Goal: Task Accomplishment & Management: Use online tool/utility

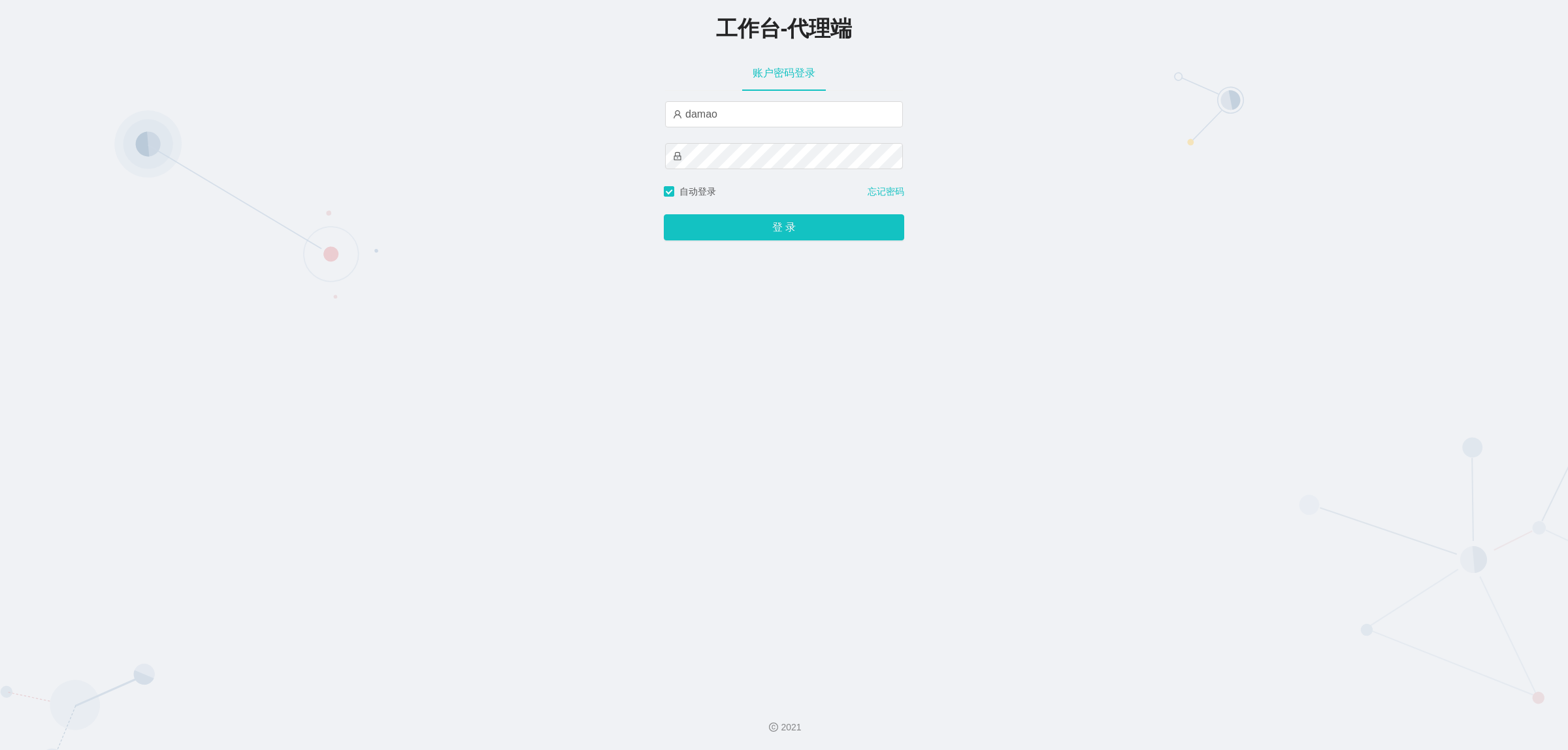
type input "baoma"
click at [767, 230] on button "登 录" at bounding box center [784, 227] width 240 height 26
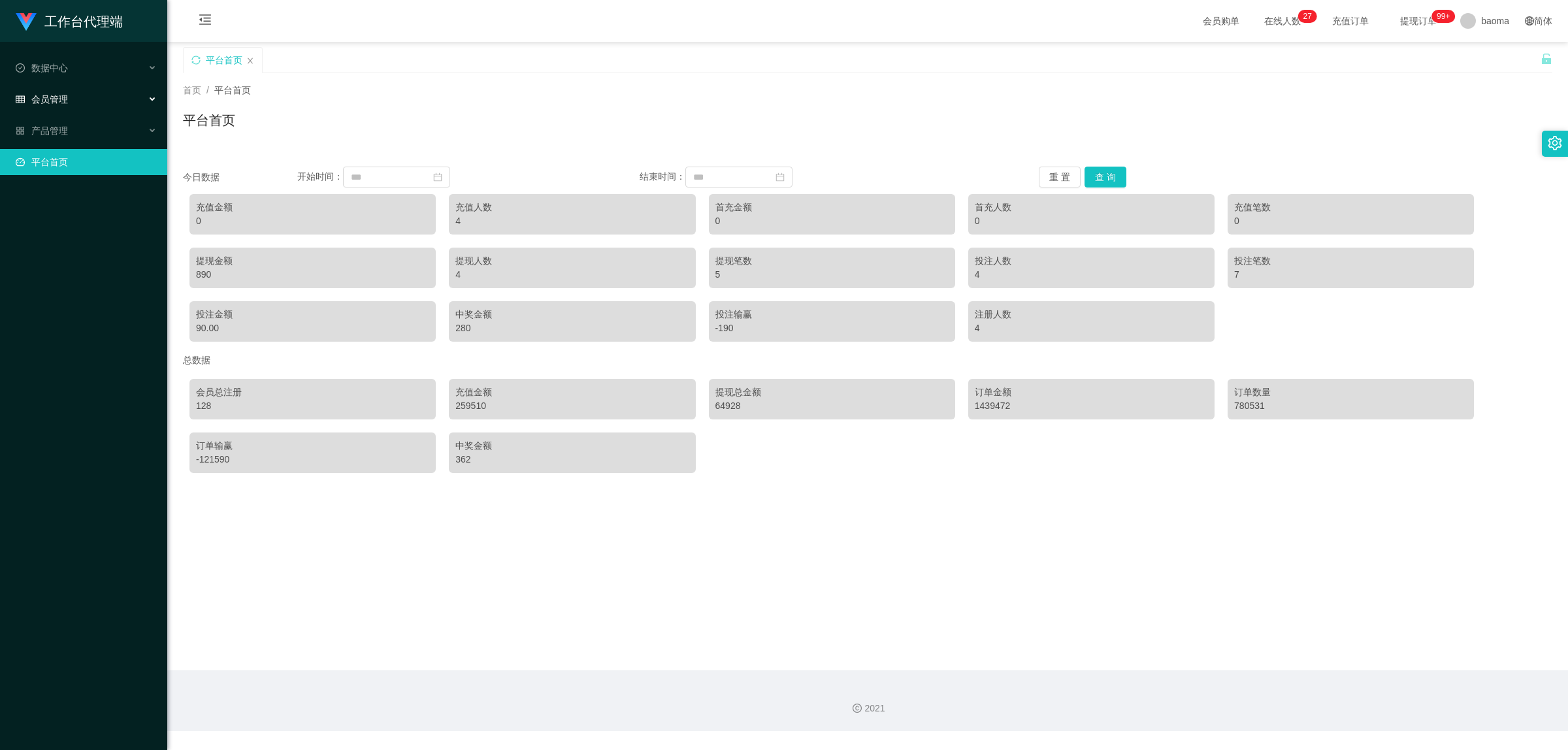
click at [70, 108] on div "会员管理" at bounding box center [84, 99] width 168 height 26
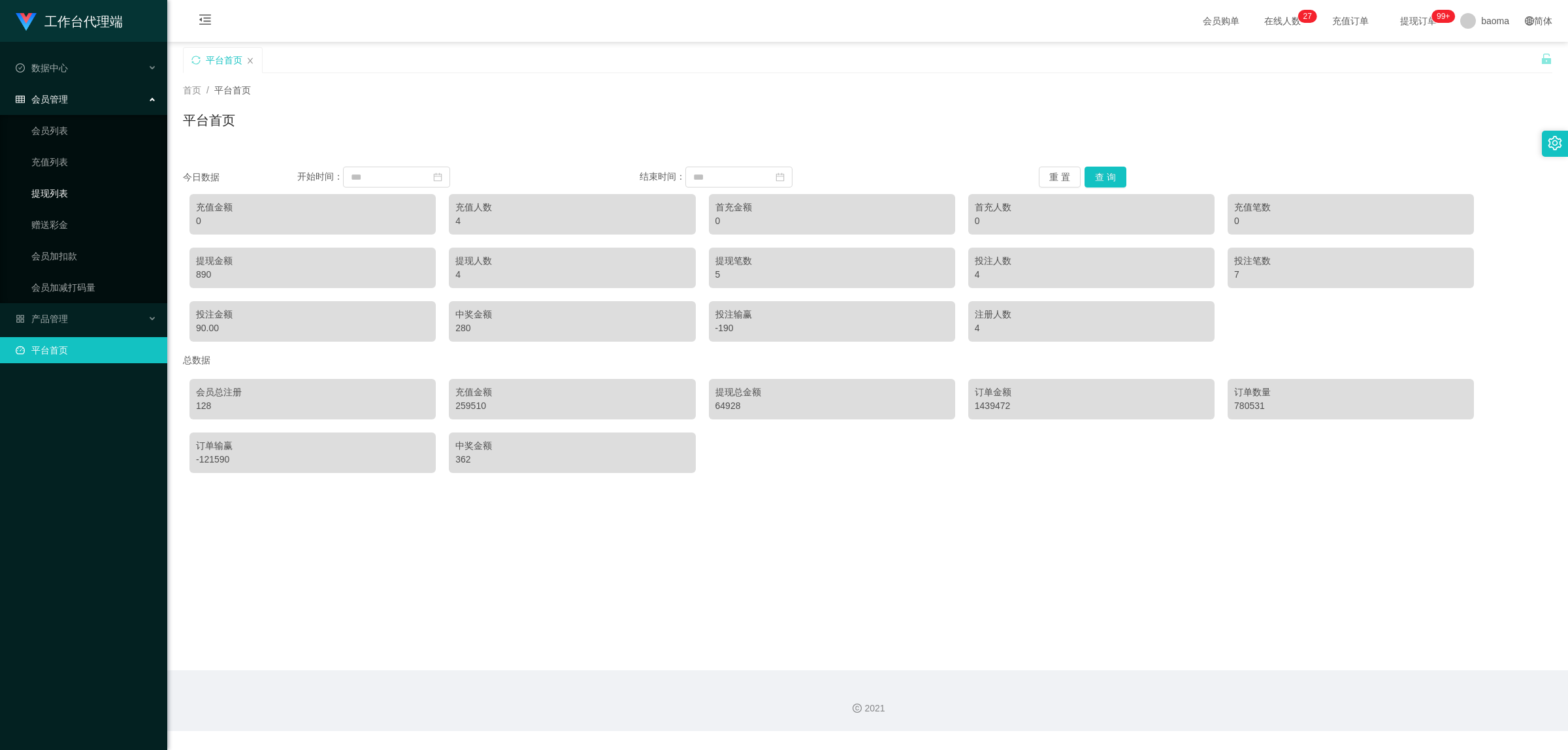
click at [64, 184] on link "提现列表" at bounding box center [94, 193] width 125 height 26
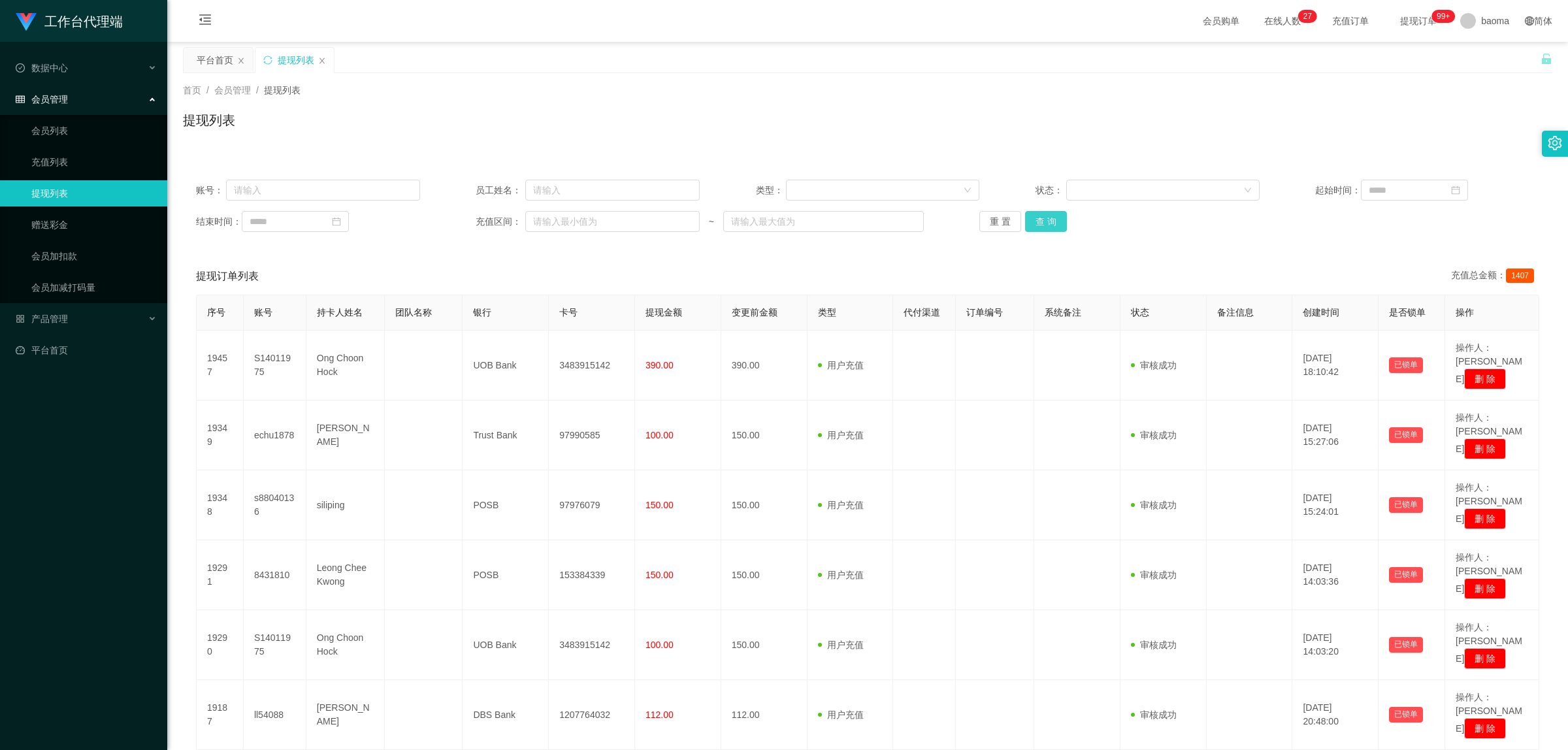
click at [1044, 213] on button "查 询" at bounding box center [1046, 221] width 41 height 21
click at [1044, 217] on button "查 询" at bounding box center [1046, 221] width 41 height 21
click at [64, 225] on link "赠送彩金" at bounding box center [94, 224] width 125 height 26
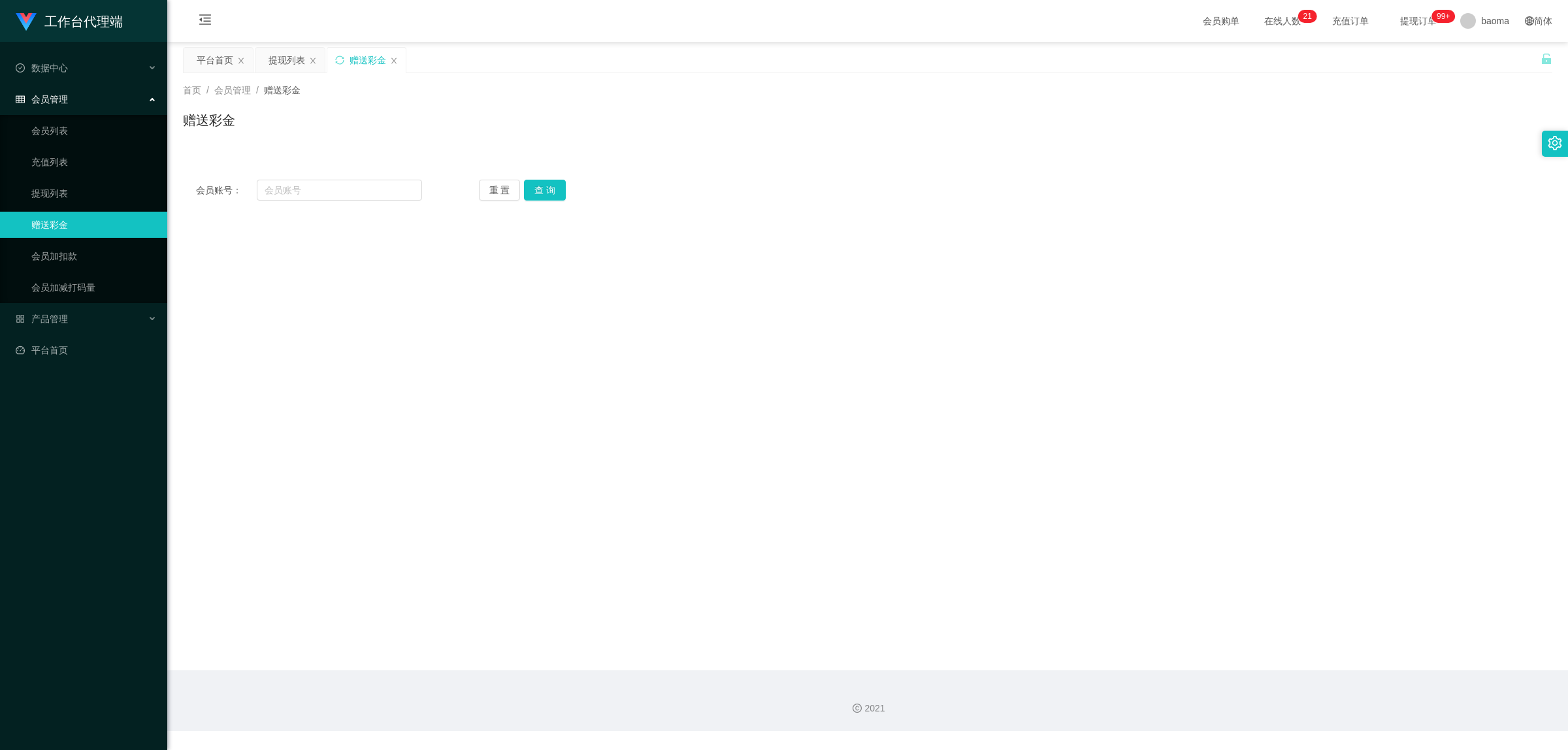
click at [322, 201] on div "会员账号： 重 置 查 询 会员账号 会员姓名 账号余额 操作类型 彩金加款 彩金扣款 金额 确 定" at bounding box center [867, 190] width 1370 height 47
click at [332, 191] on input "text" at bounding box center [340, 190] width 166 height 21
paste input "8431810"
type input "8431810"
click at [536, 193] on button "查 询" at bounding box center [545, 190] width 41 height 21
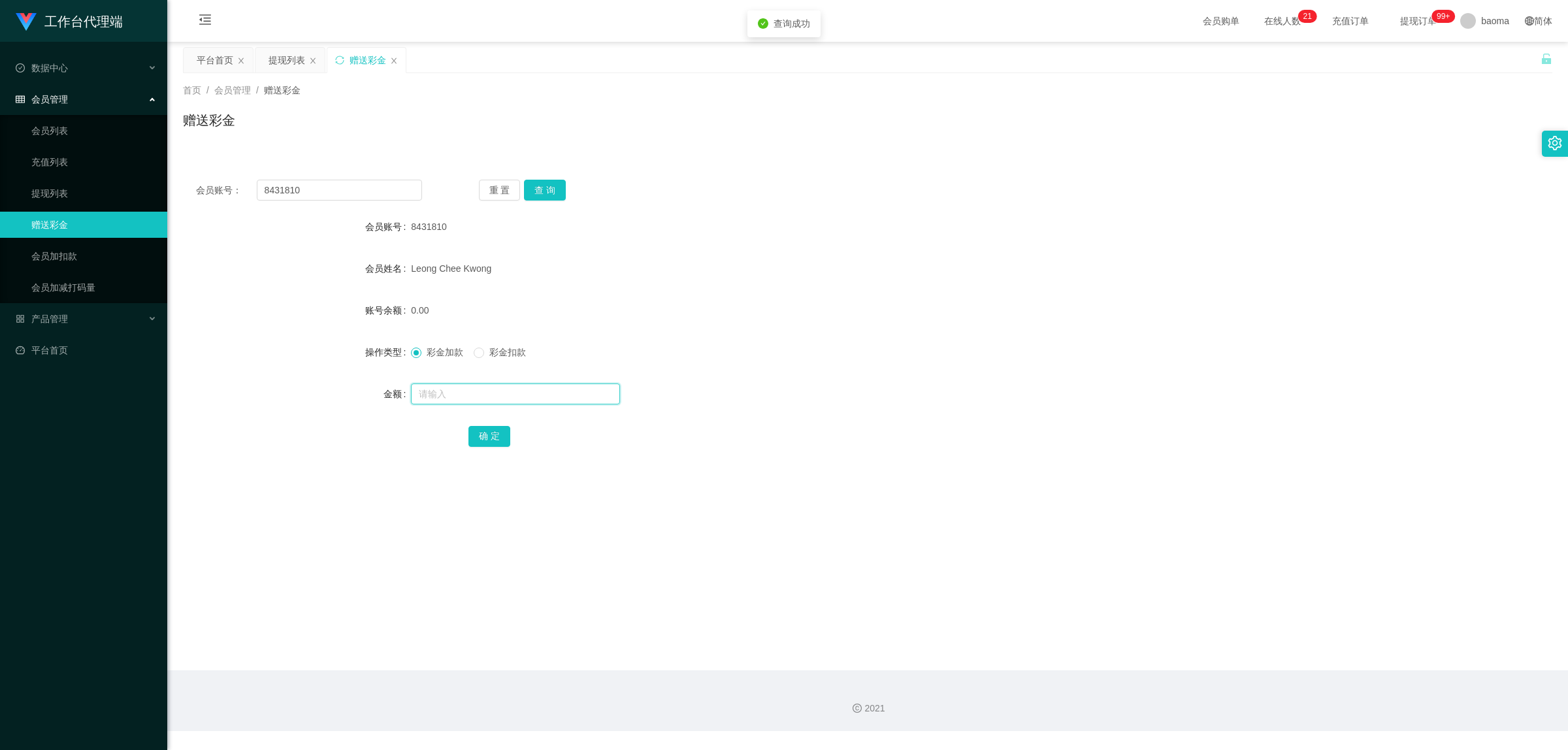
click at [453, 393] on input "text" at bounding box center [515, 393] width 209 height 21
type input "100"
click at [492, 439] on button "确 定" at bounding box center [489, 436] width 41 height 21
click at [60, 130] on link "会员列表" at bounding box center [94, 131] width 125 height 26
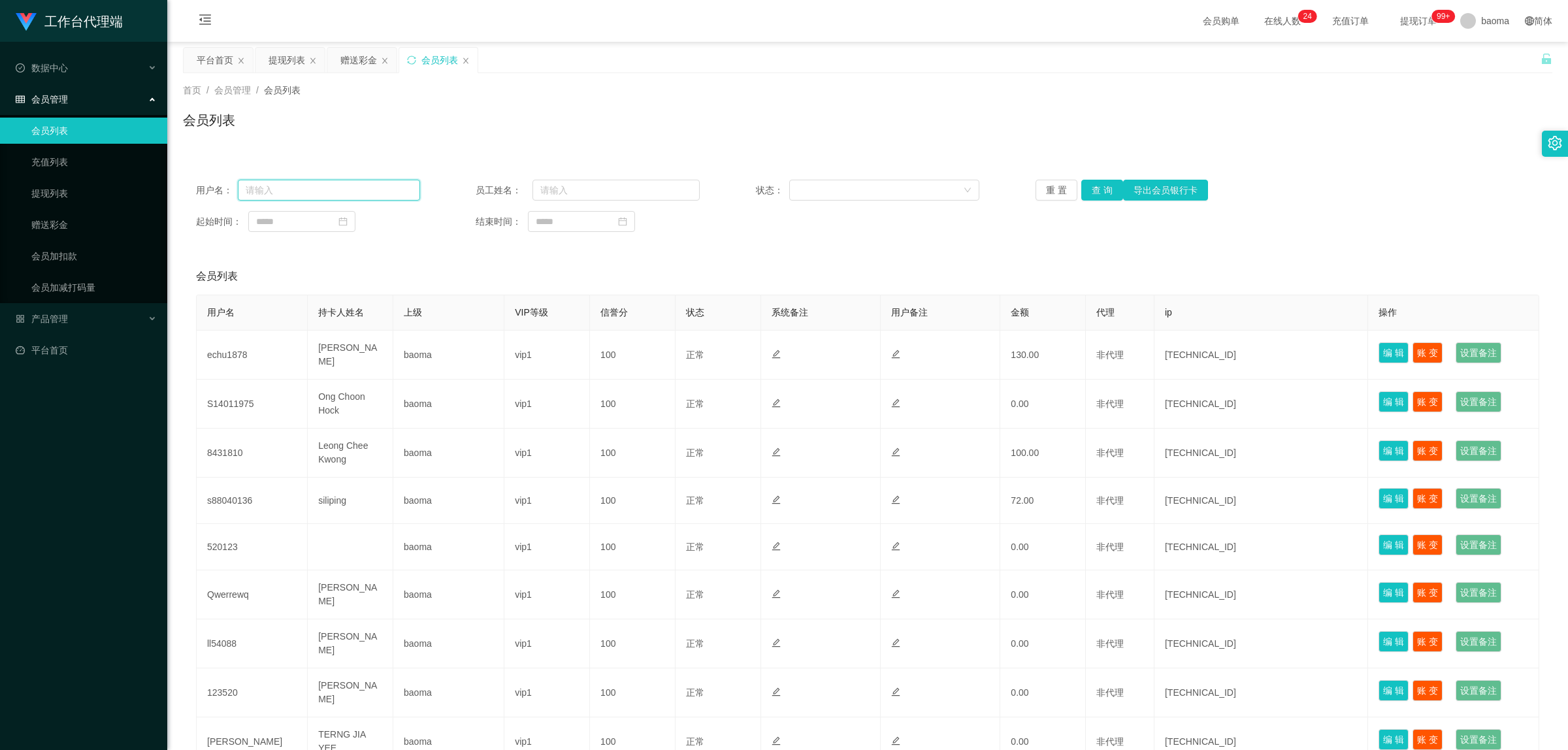
click at [334, 192] on input "text" at bounding box center [329, 190] width 182 height 21
paste input "8431810"
type input "8431810"
click at [1095, 189] on button "查 询" at bounding box center [1102, 190] width 41 height 21
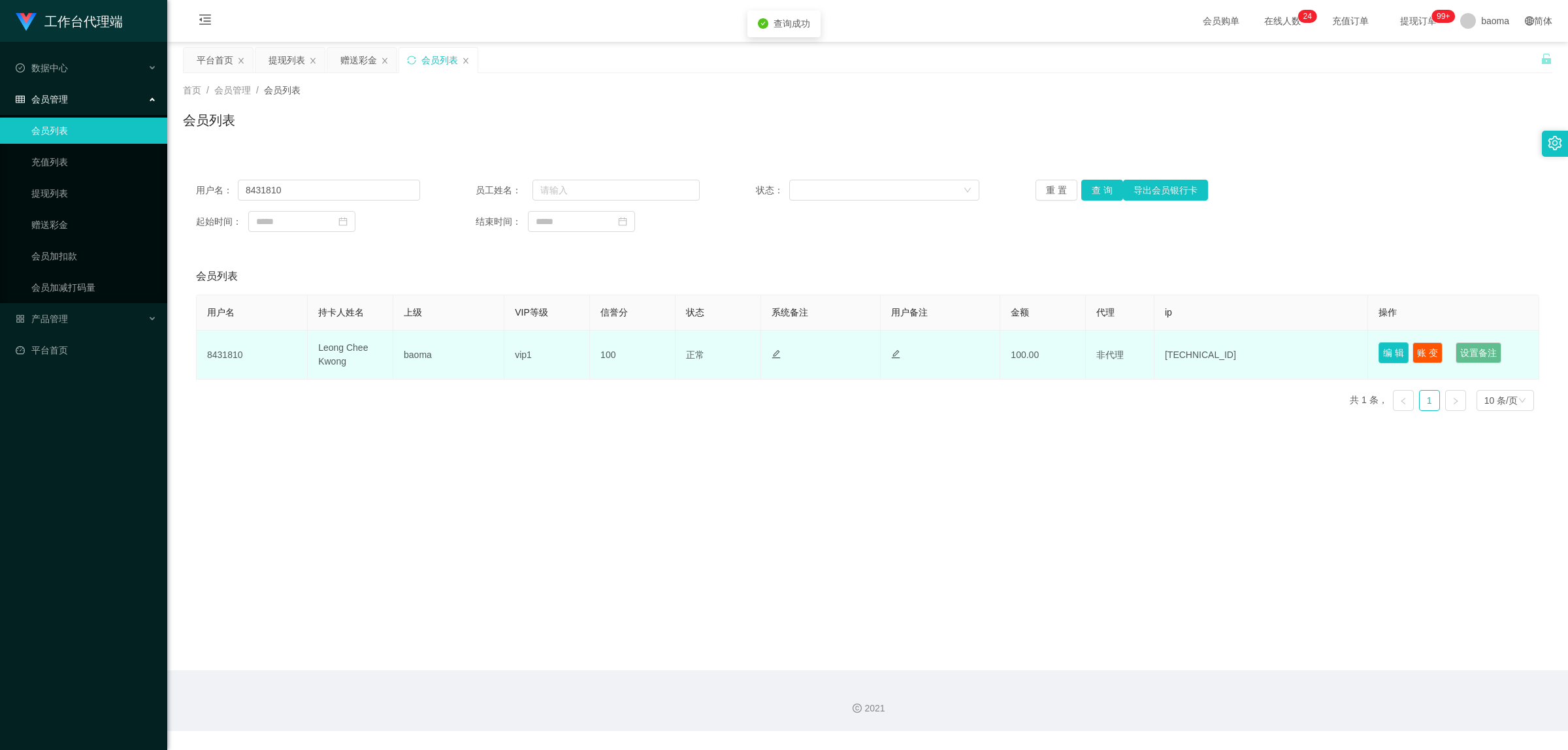
click at [1389, 353] on button "编 辑" at bounding box center [1393, 352] width 30 height 21
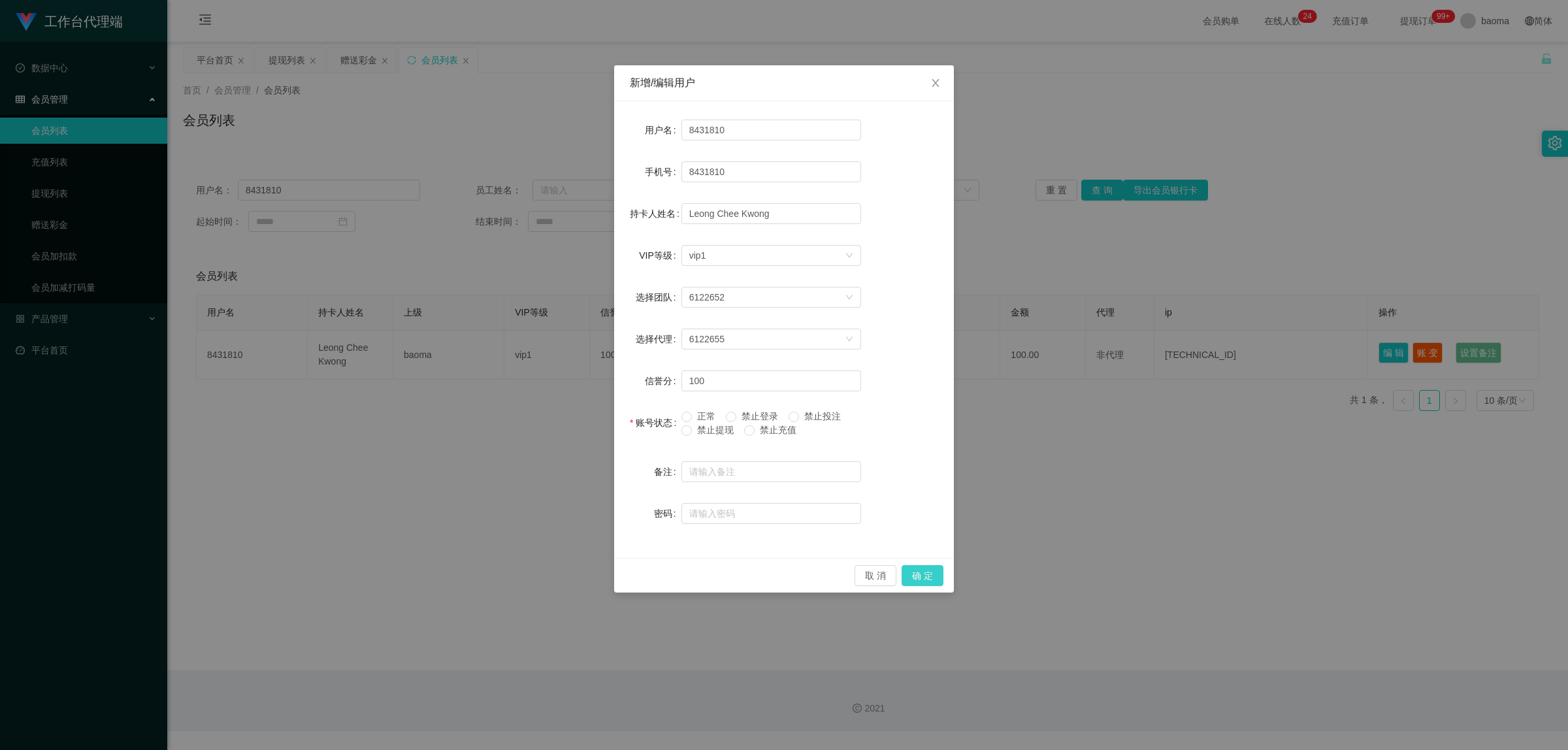
click at [928, 575] on button "确 定" at bounding box center [922, 575] width 41 height 21
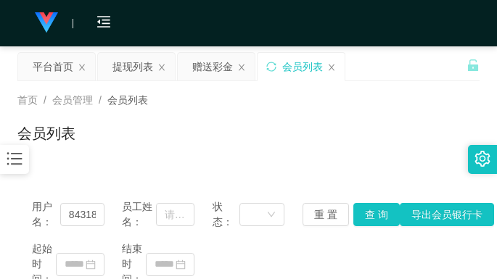
drag, startPoint x: 371, startPoint y: 115, endPoint x: 350, endPoint y: 93, distance: 29.8
click at [371, 115] on div "首页 / 会员管理 / 会员列表 / 会员列表" at bounding box center [248, 124] width 462 height 63
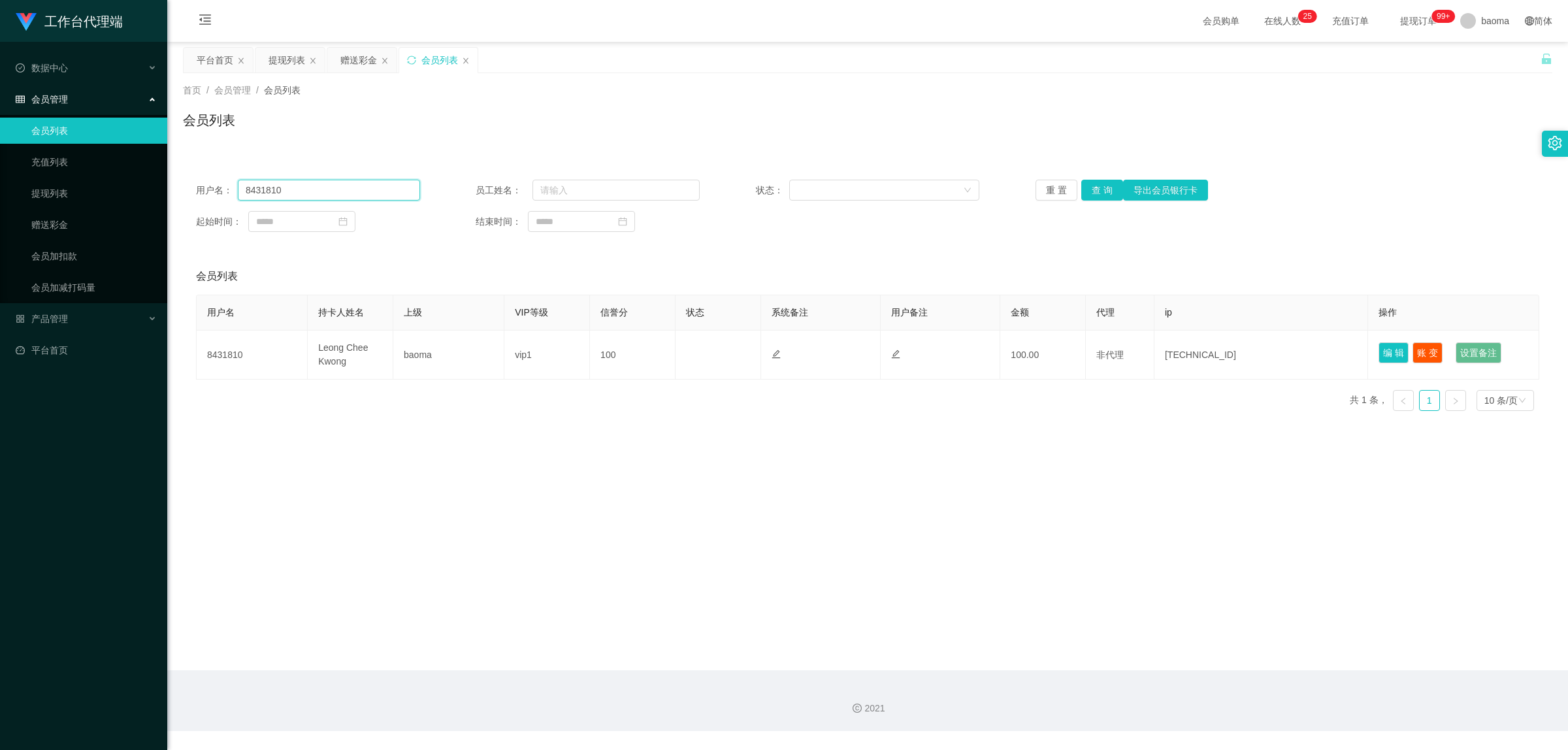
click at [263, 186] on input "8431810" at bounding box center [329, 190] width 182 height 21
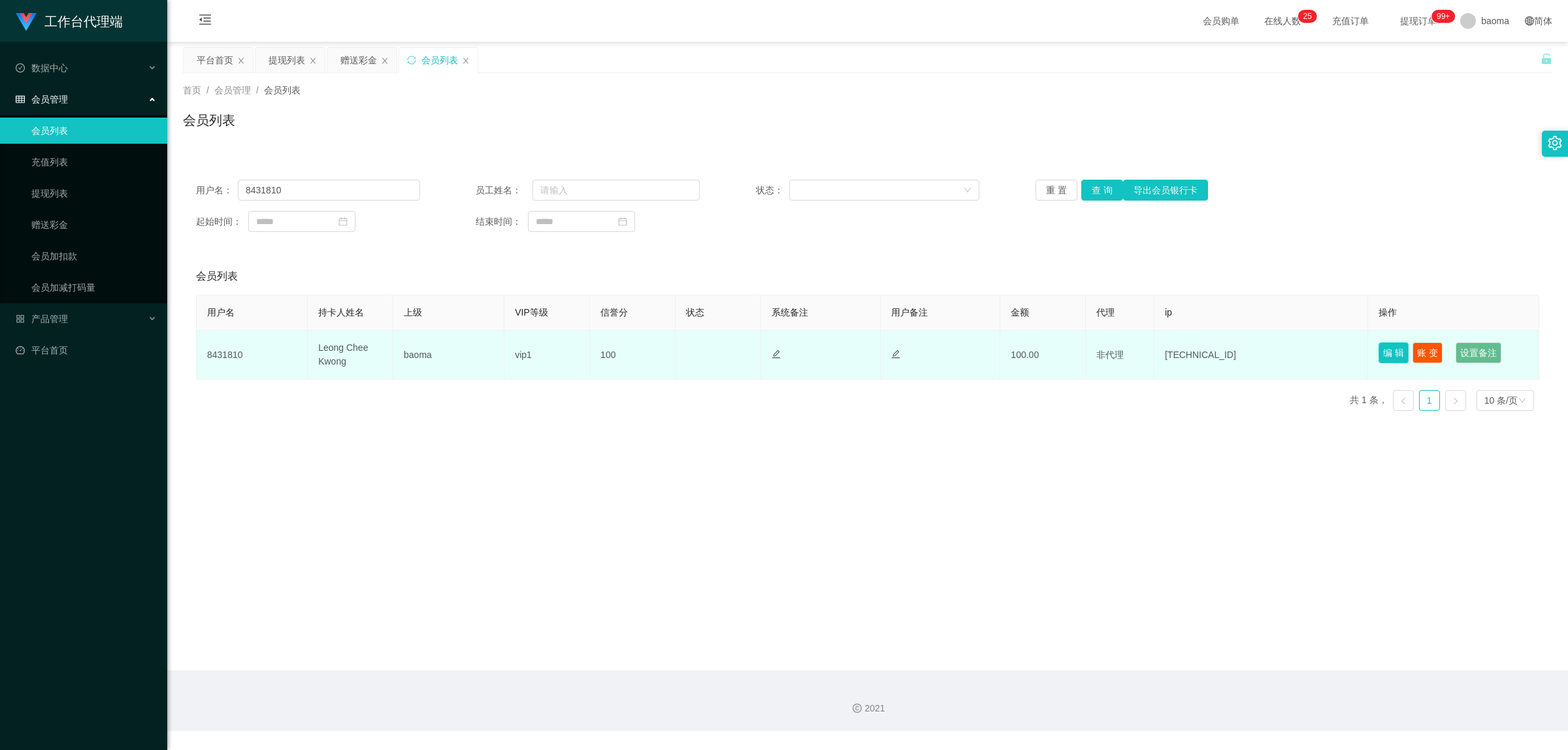
click at [1379, 351] on button "编 辑" at bounding box center [1393, 352] width 30 height 21
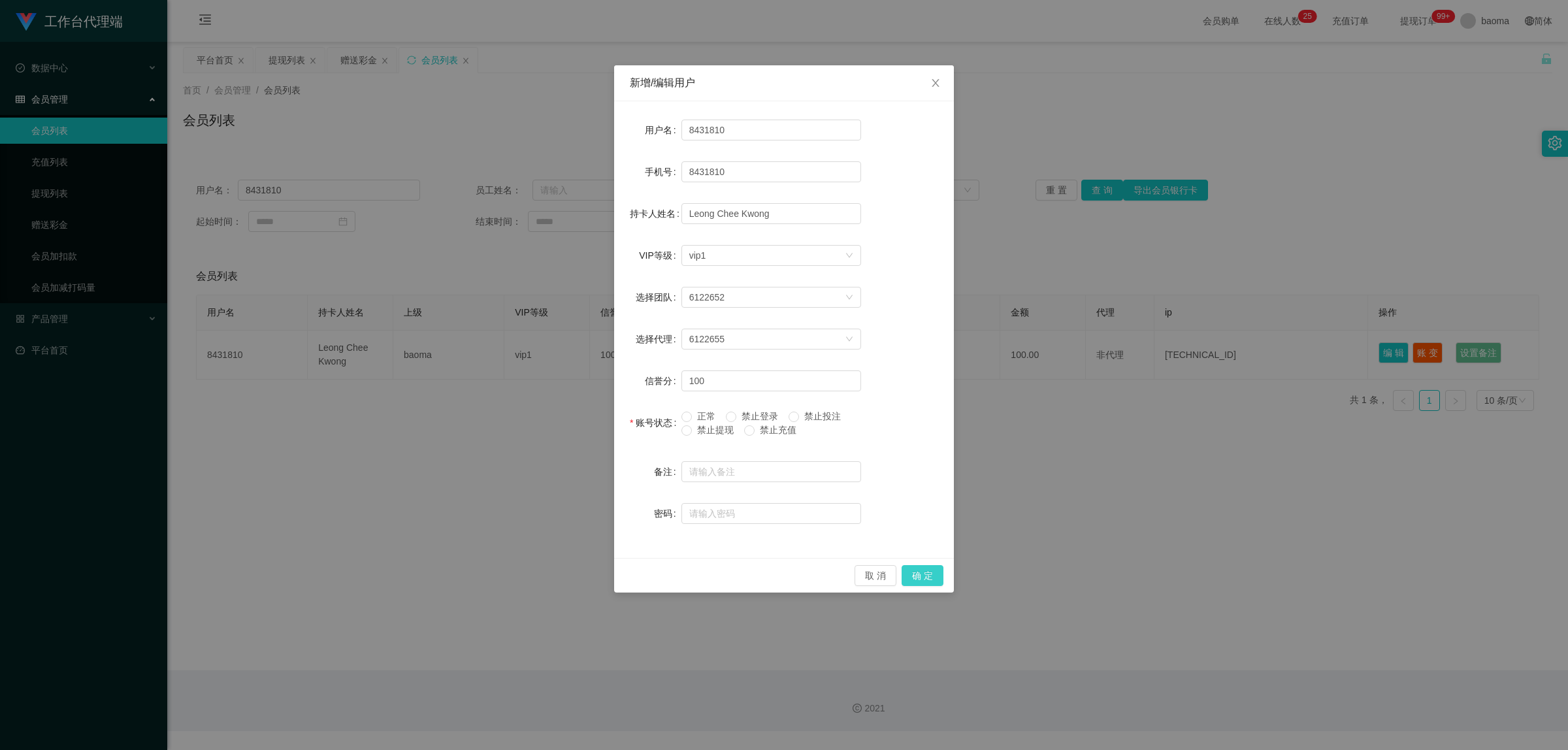
click at [923, 576] on button "确 定" at bounding box center [922, 575] width 41 height 21
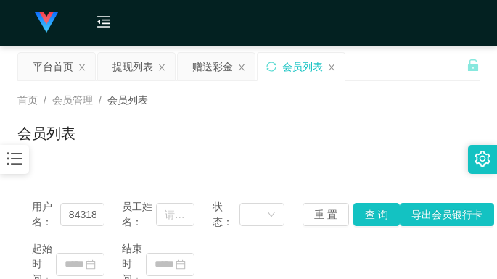
click at [370, 118] on div "首页 / 会员管理 / 会员列表 / 会员列表" at bounding box center [248, 124] width 462 height 63
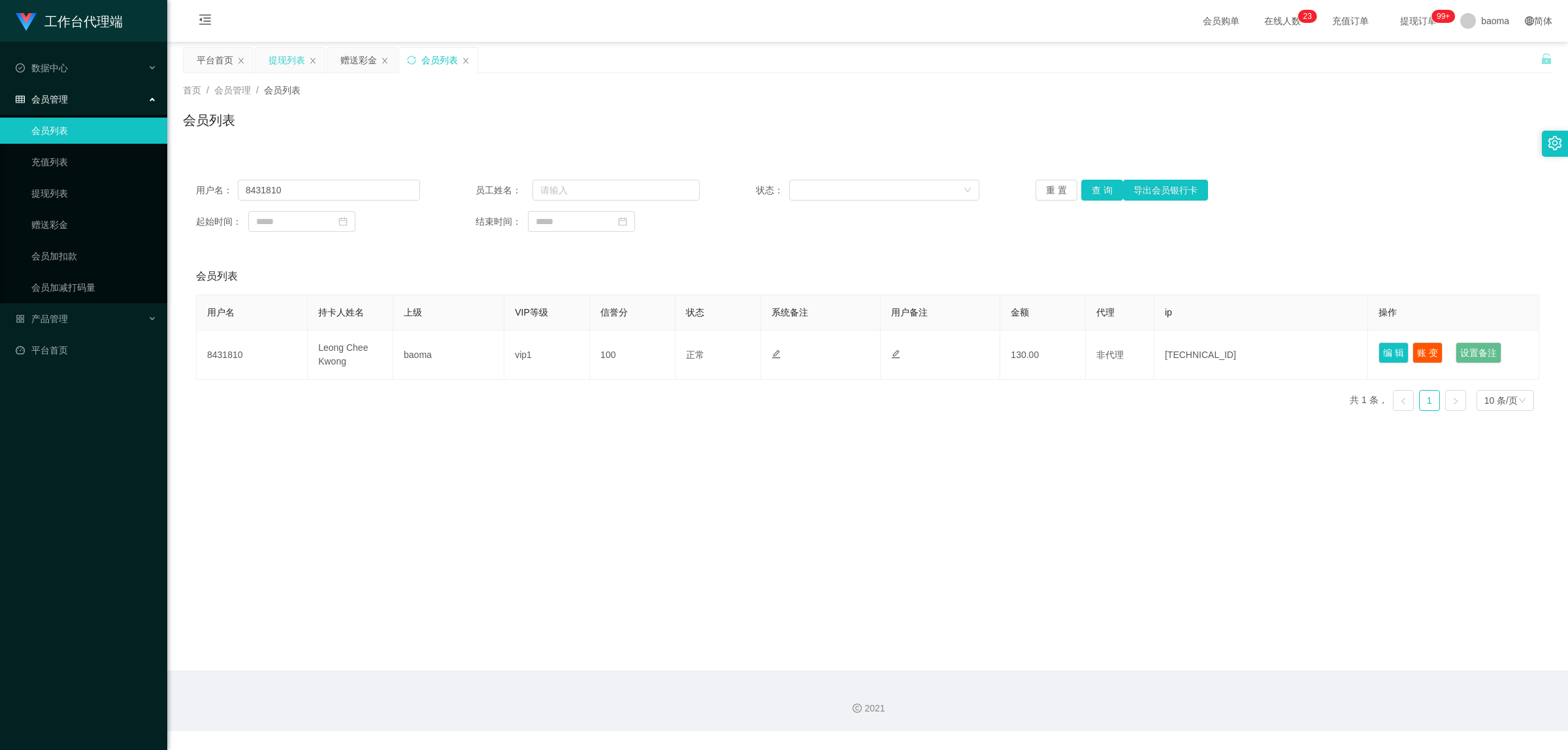
click at [275, 54] on div "提现列表" at bounding box center [286, 60] width 37 height 25
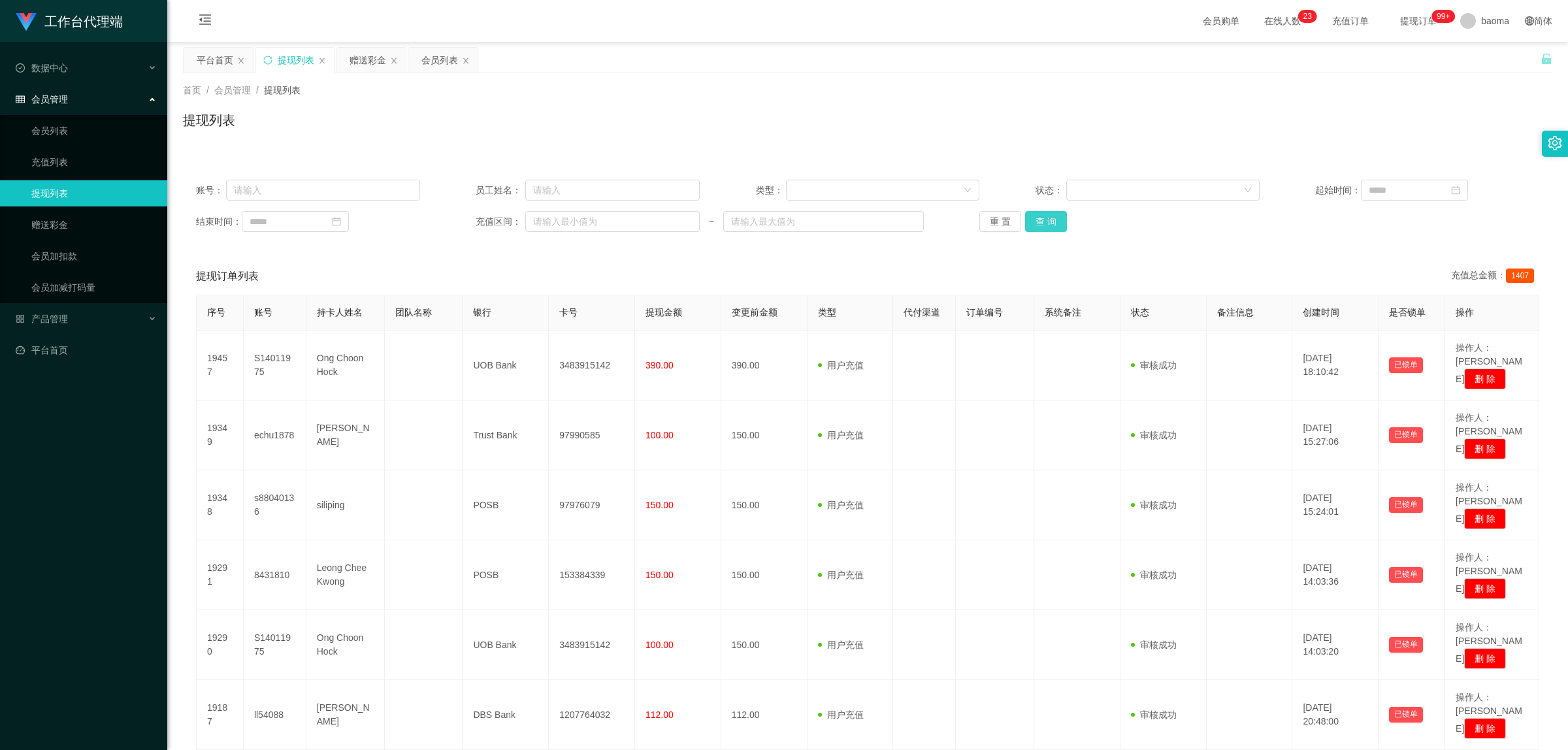
click at [1044, 212] on button "查 询" at bounding box center [1046, 221] width 41 height 21
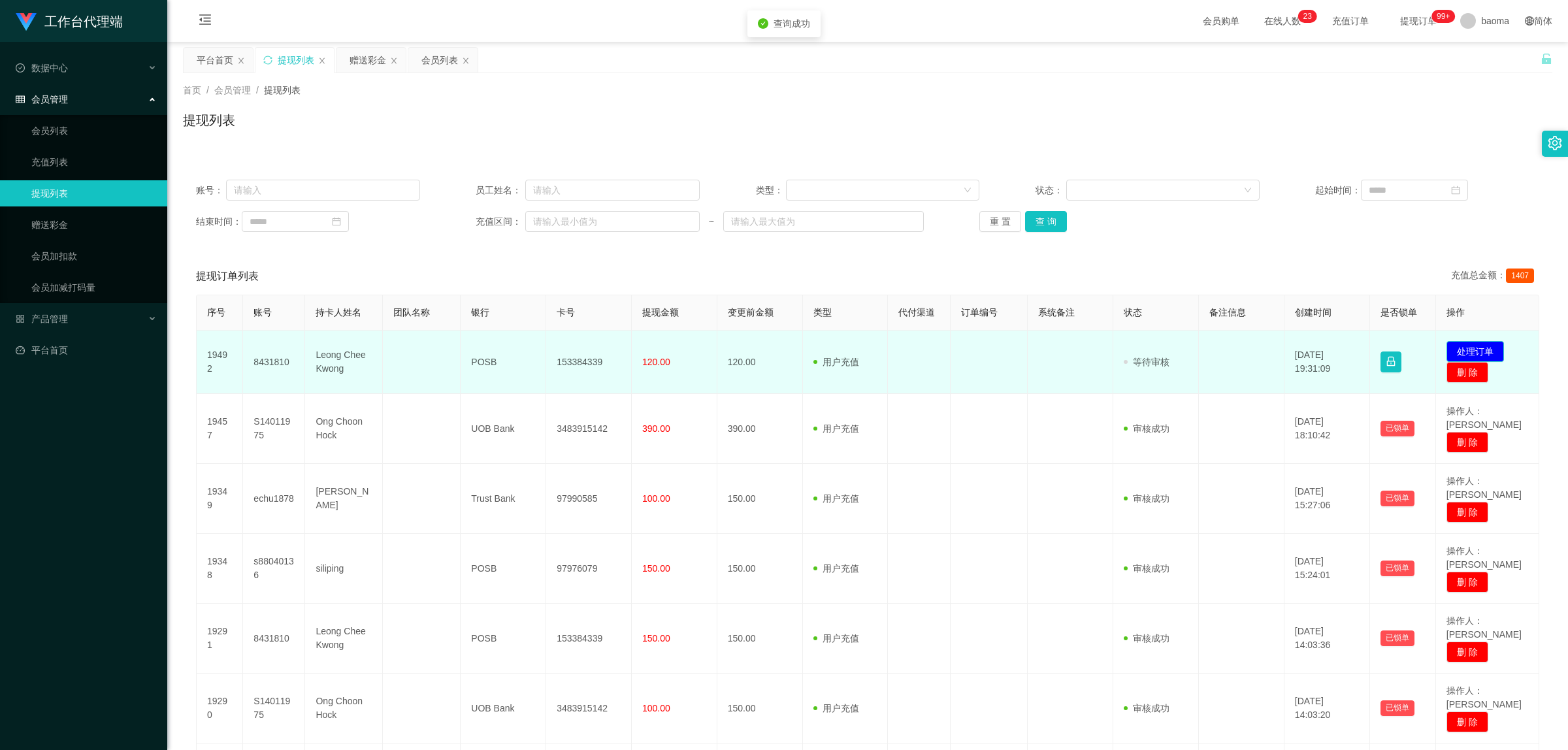
click at [1461, 344] on button "处理订单" at bounding box center [1475, 351] width 58 height 21
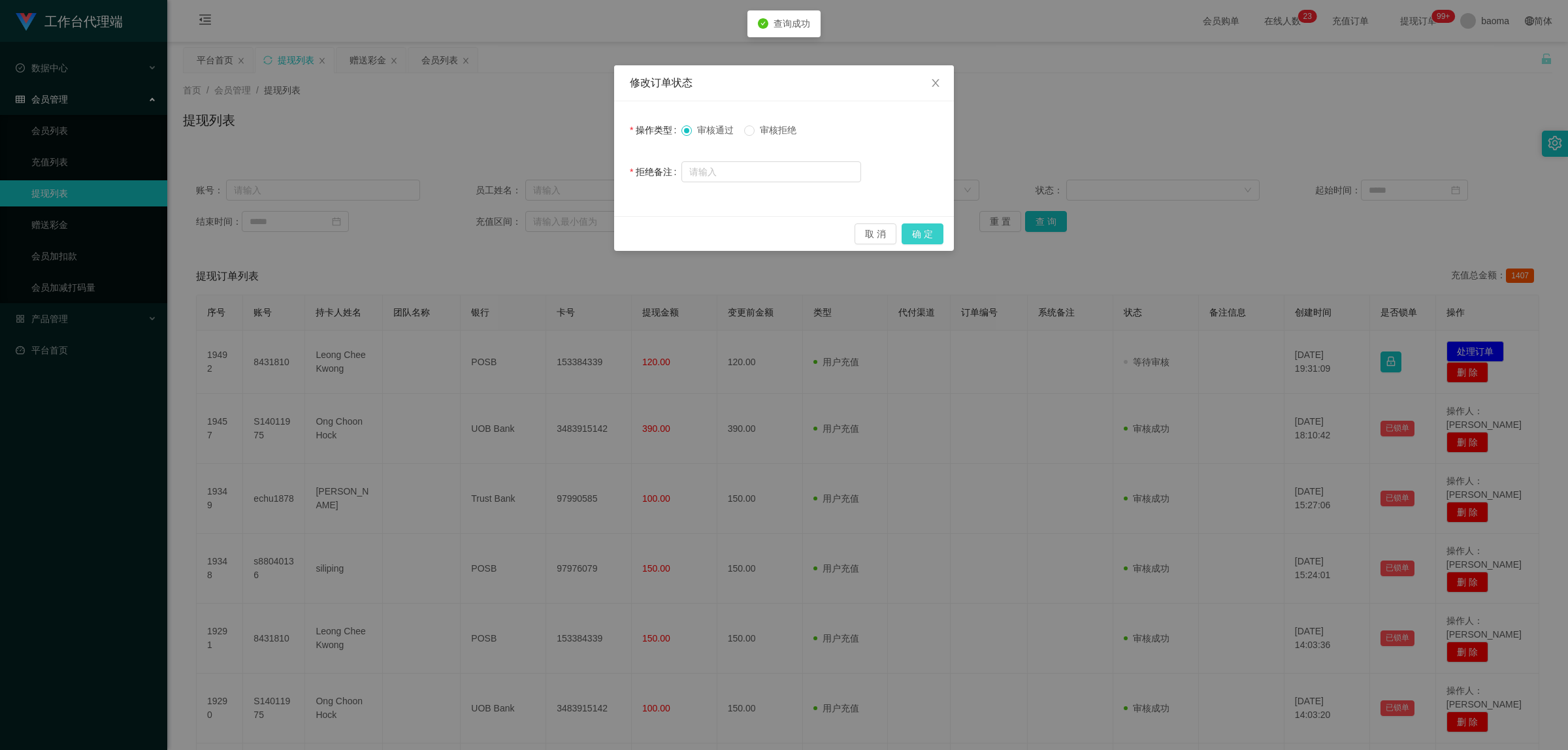
click at [938, 226] on button "确 定" at bounding box center [922, 233] width 41 height 21
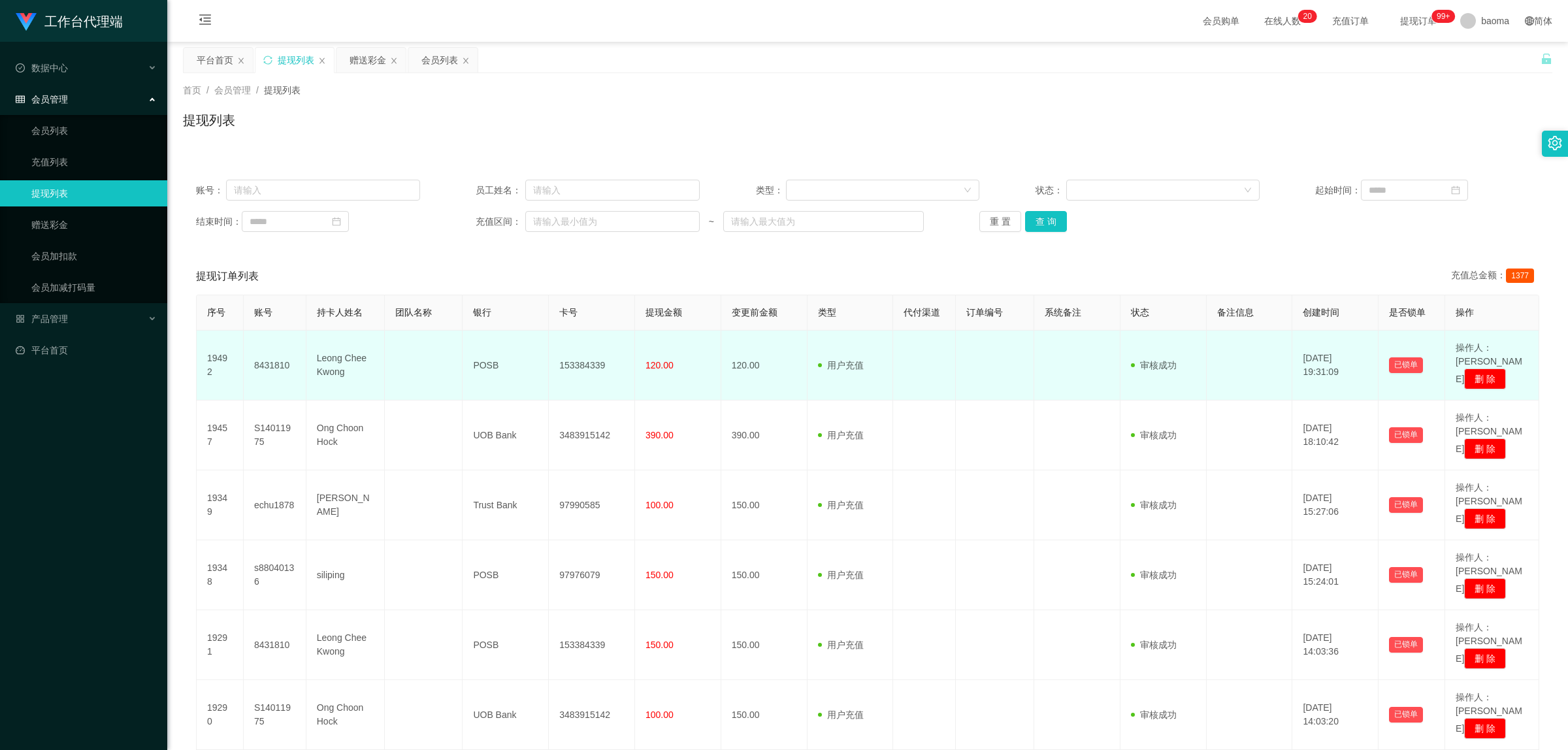
click at [589, 357] on td "153384339" at bounding box center [592, 366] width 86 height 70
click at [589, 357] on td "153384339" at bounding box center [592, 366] width 86 height 70
copy td "153384339"
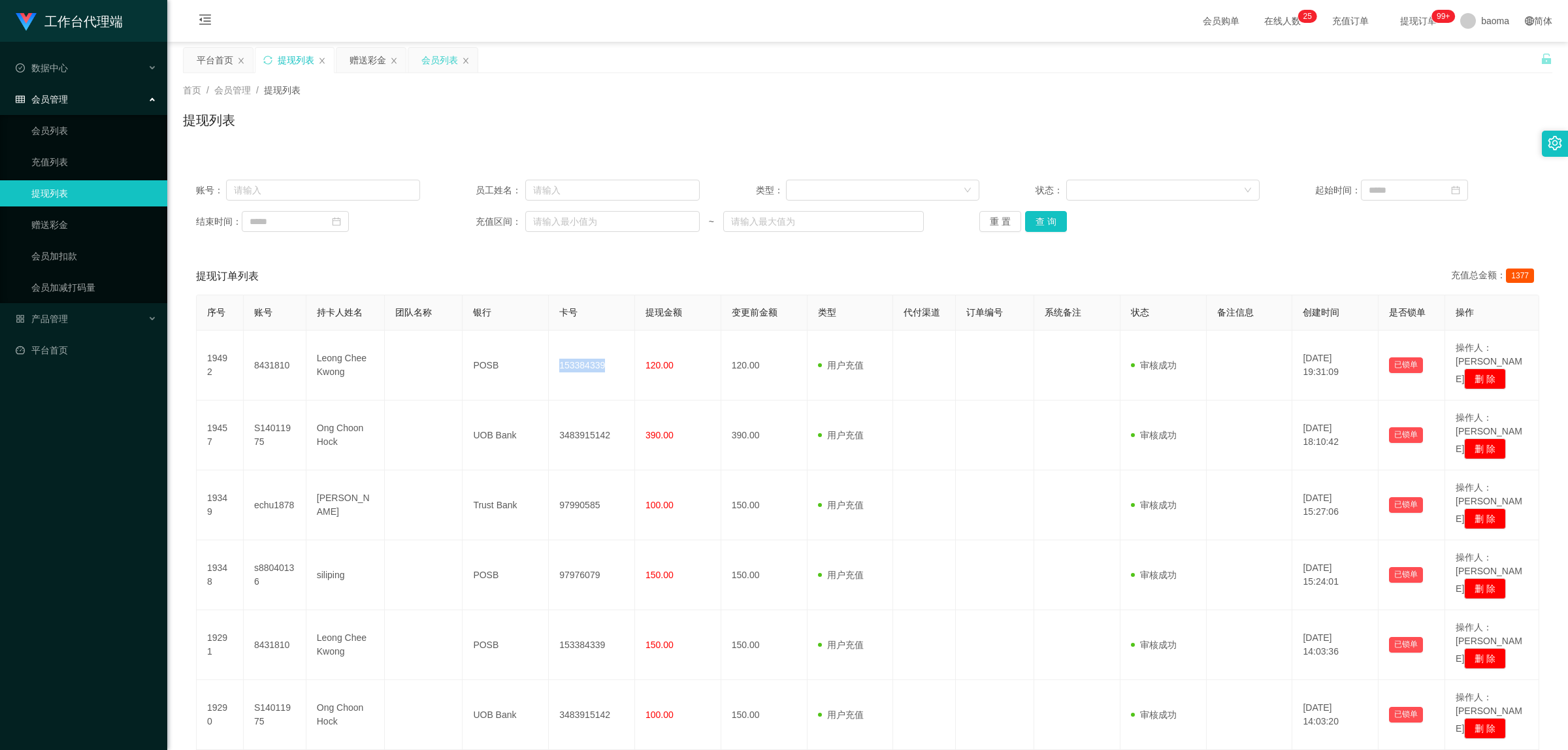
click at [442, 56] on div "会员列表" at bounding box center [440, 60] width 37 height 25
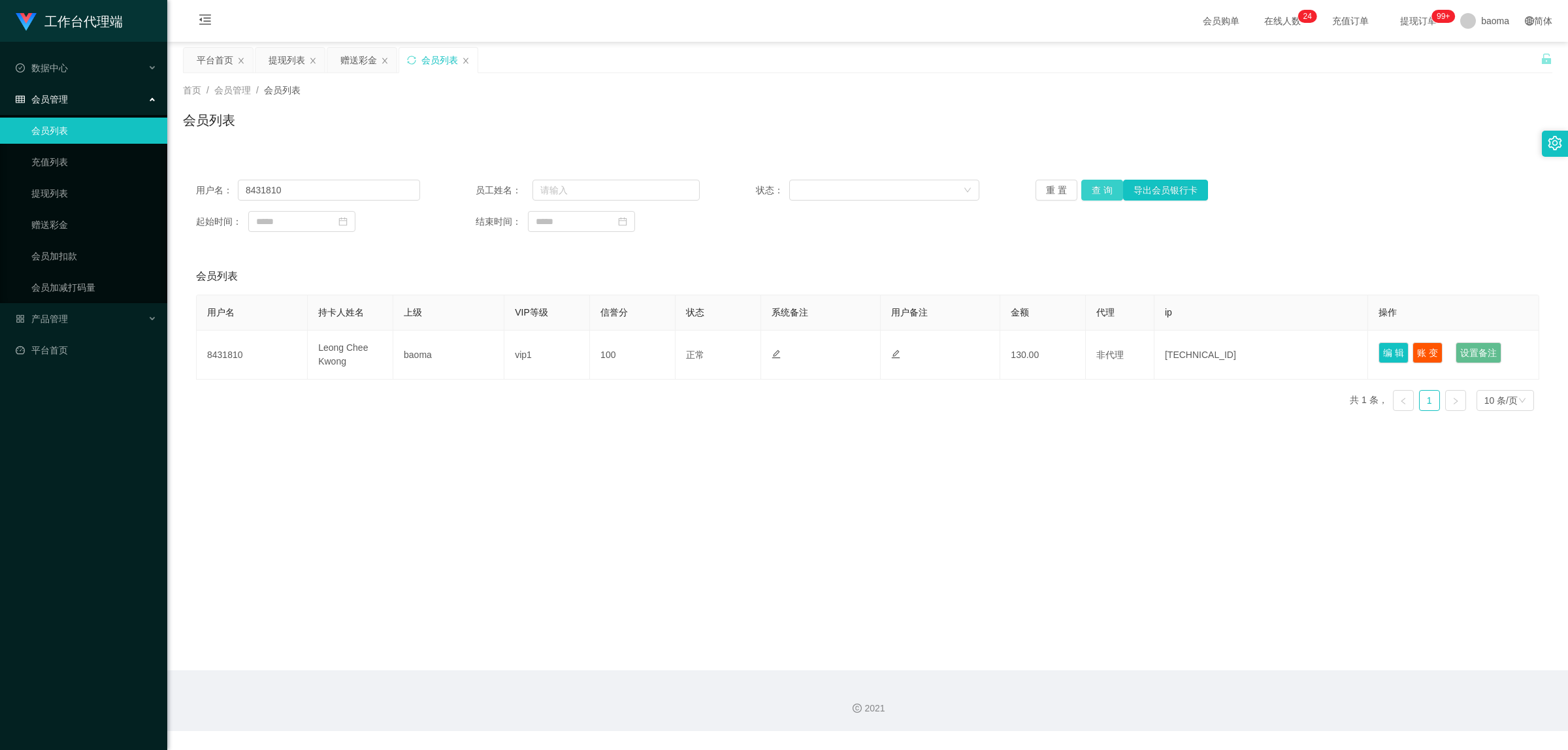
click at [1092, 197] on button "查 询" at bounding box center [1102, 190] width 41 height 21
click at [1092, 194] on button "查 询" at bounding box center [1102, 190] width 41 height 21
click at [1057, 184] on button "重 置" at bounding box center [1056, 190] width 41 height 21
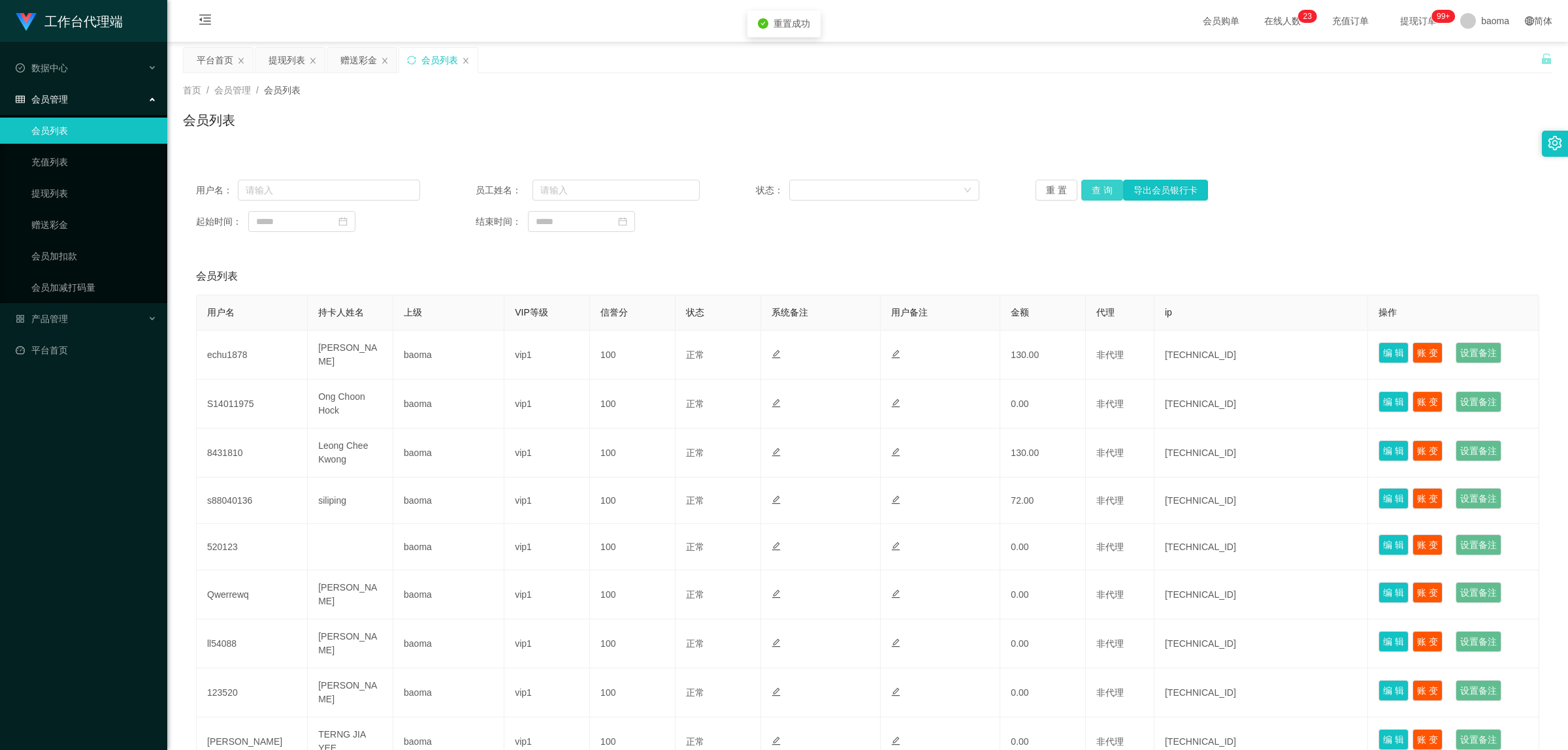
click at [1092, 189] on button "查 询" at bounding box center [1102, 190] width 41 height 21
click at [278, 59] on div "提现列表" at bounding box center [286, 60] width 37 height 25
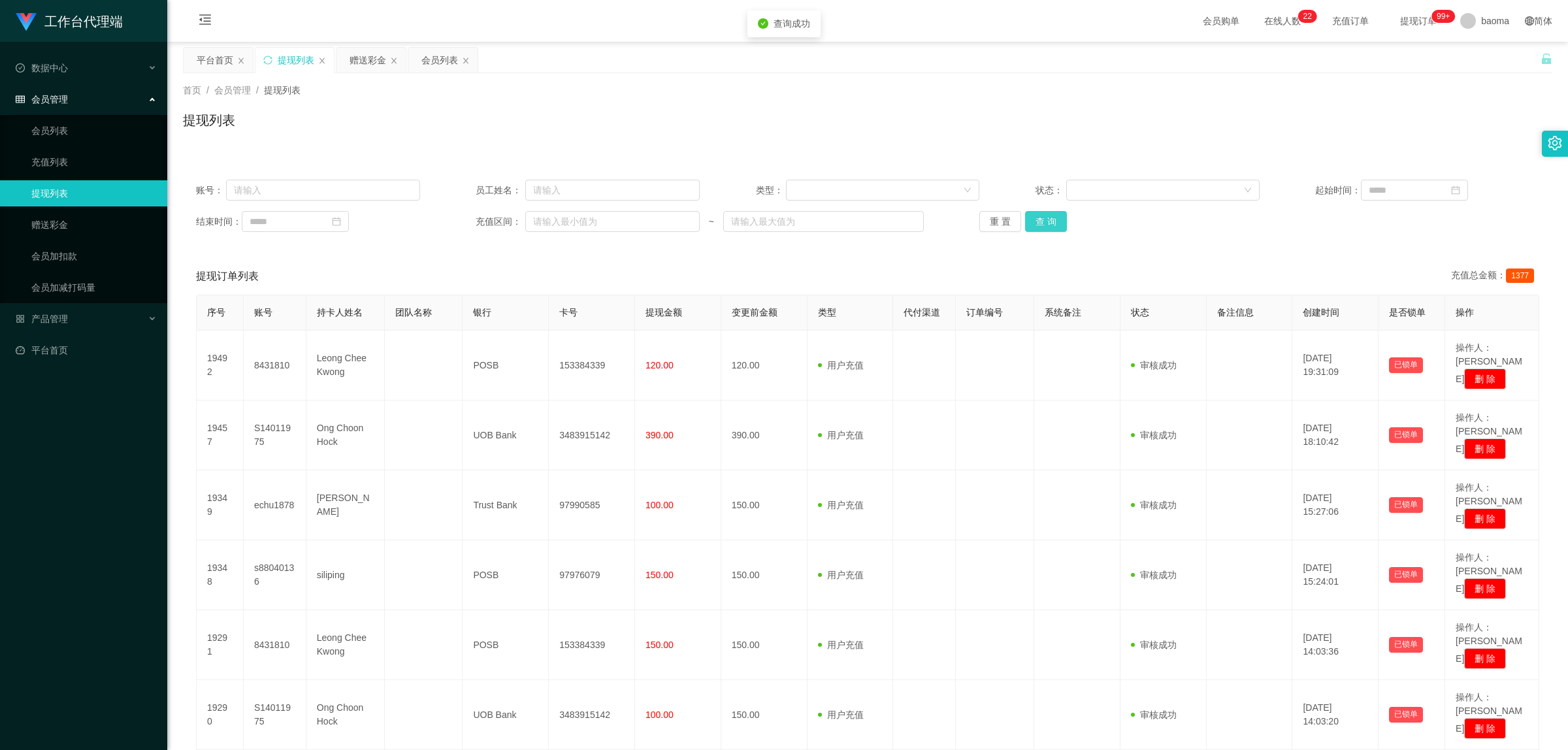
click at [1044, 216] on button "查 询" at bounding box center [1046, 221] width 41 height 21
click at [1044, 216] on div "重 置 查 询" at bounding box center [1092, 221] width 224 height 21
click at [1044, 216] on button "查 询" at bounding box center [1046, 221] width 41 height 21
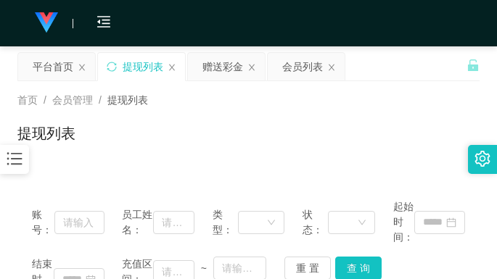
click at [374, 99] on div "首页 / 会员管理 / 提现列表 /" at bounding box center [248, 100] width 462 height 15
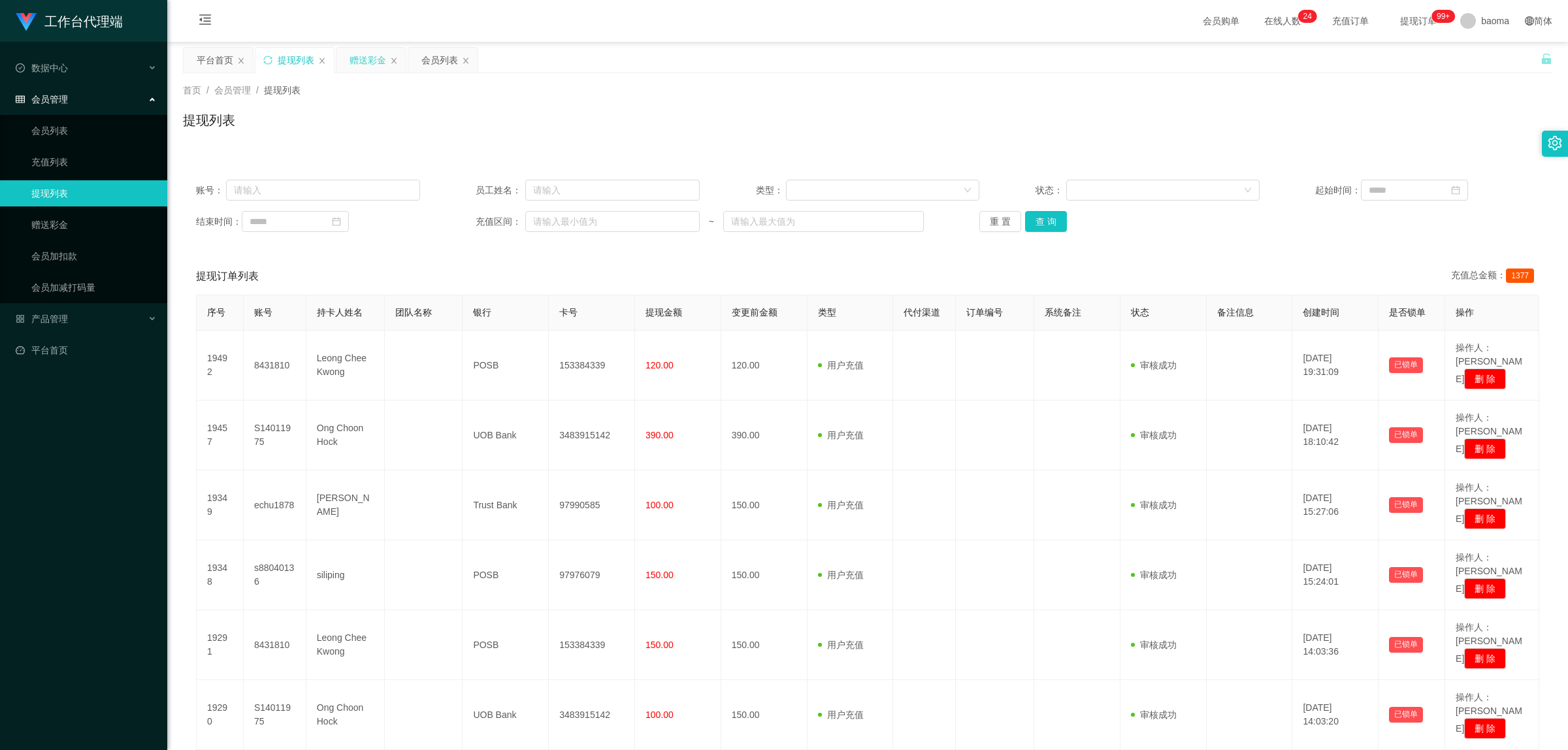
click at [364, 57] on div "赠送彩金" at bounding box center [367, 60] width 37 height 25
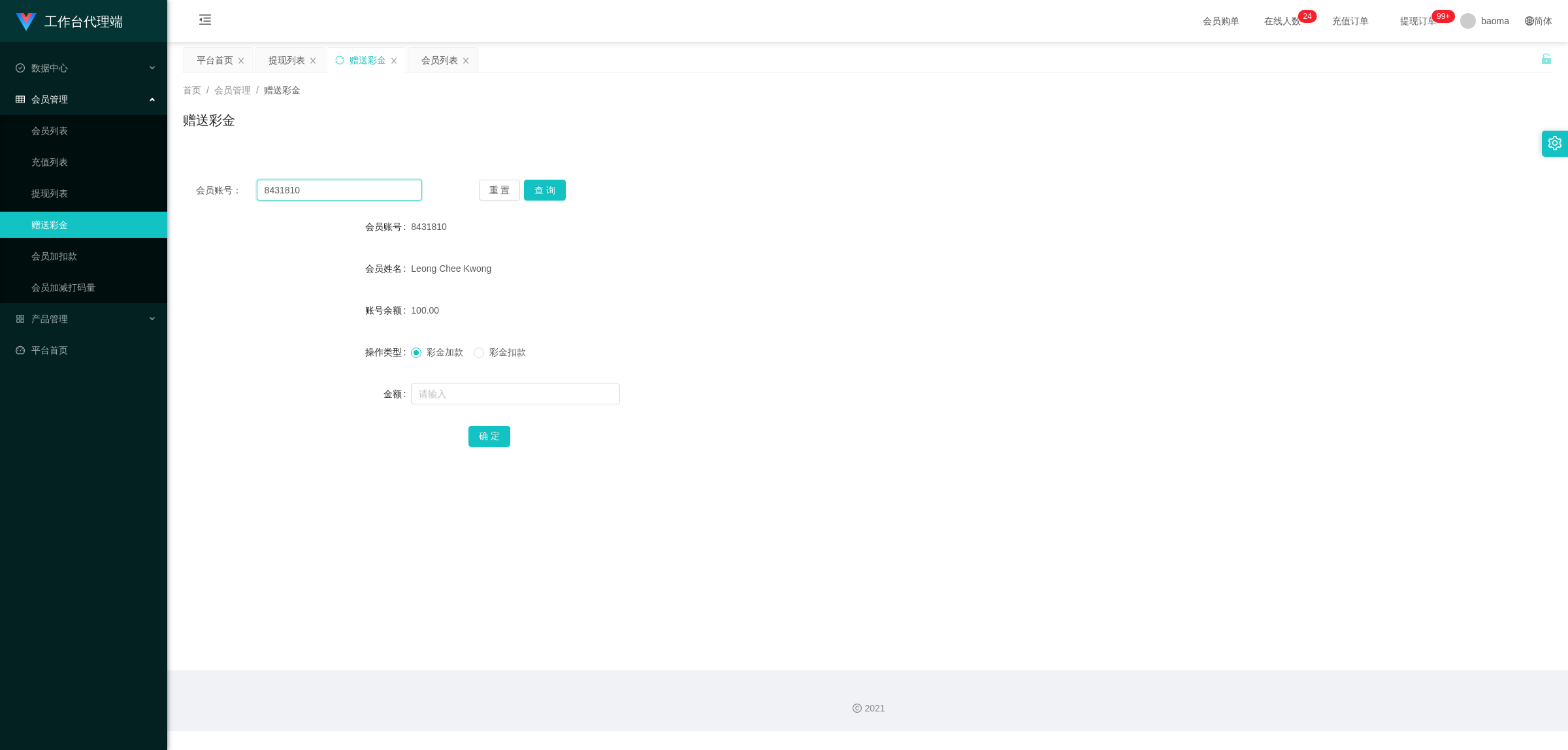
drag, startPoint x: 321, startPoint y: 192, endPoint x: 233, endPoint y: 175, distance: 89.6
click at [234, 178] on div "会员账号： 8431810 重 置 查 询 会员账号 8431810 会员姓名 Leong Chee Kwong 账号余额 100.00 操作类型 彩金加款 …" at bounding box center [867, 321] width 1370 height 311
paste input "S14011975"
type input "S14011975"
click at [543, 191] on button "查 询" at bounding box center [545, 190] width 41 height 21
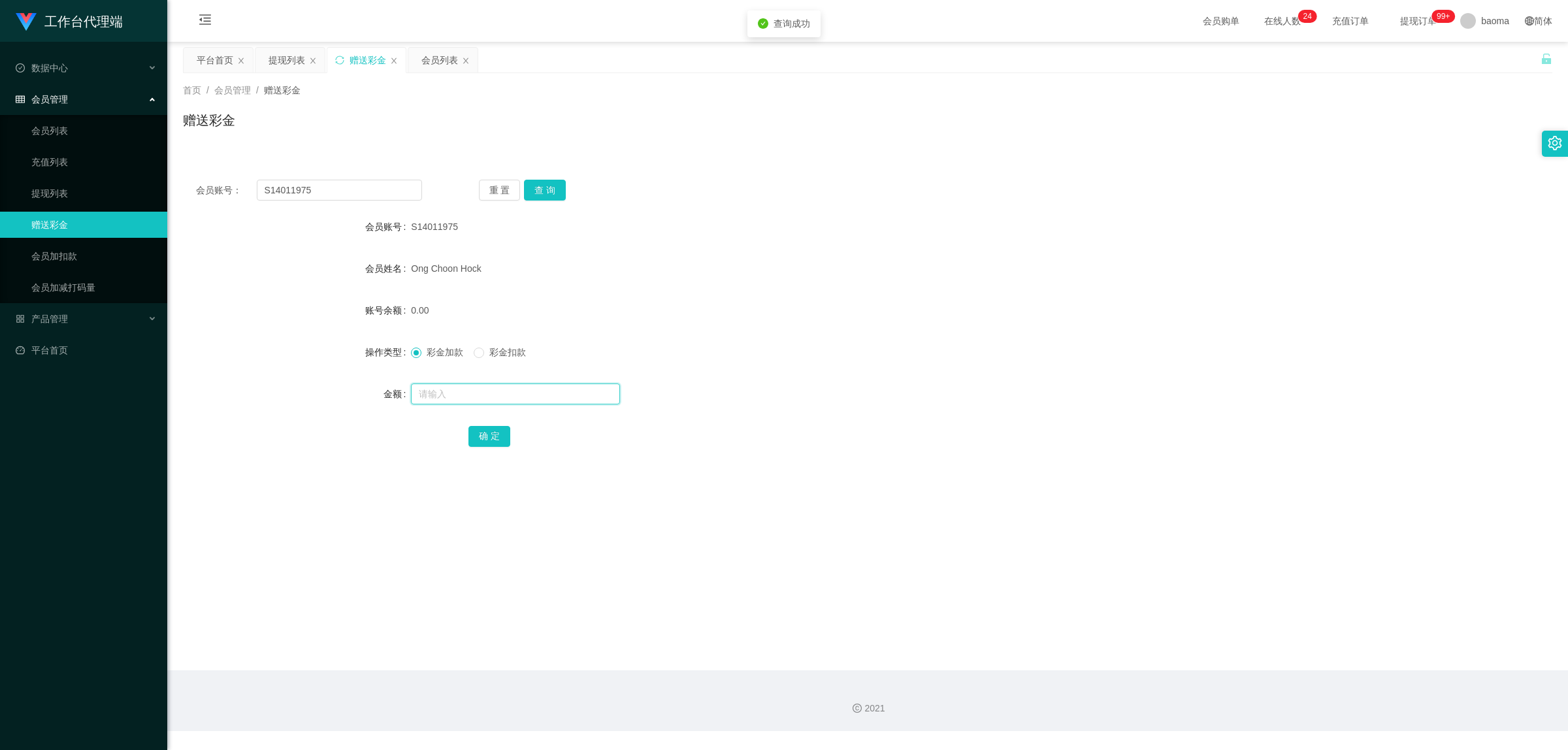
click at [468, 399] on input "text" at bounding box center [515, 393] width 209 height 21
type input "199"
click at [475, 442] on button "确 定" at bounding box center [489, 436] width 41 height 21
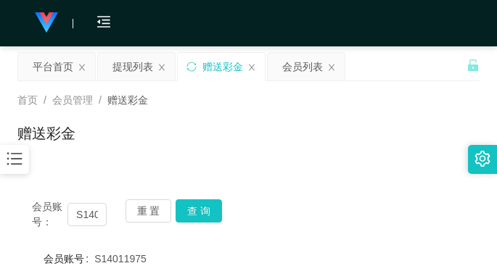
drag, startPoint x: 398, startPoint y: 149, endPoint x: 414, endPoint y: 33, distance: 117.2
click at [397, 144] on div "赠送彩金" at bounding box center [248, 139] width 462 height 33
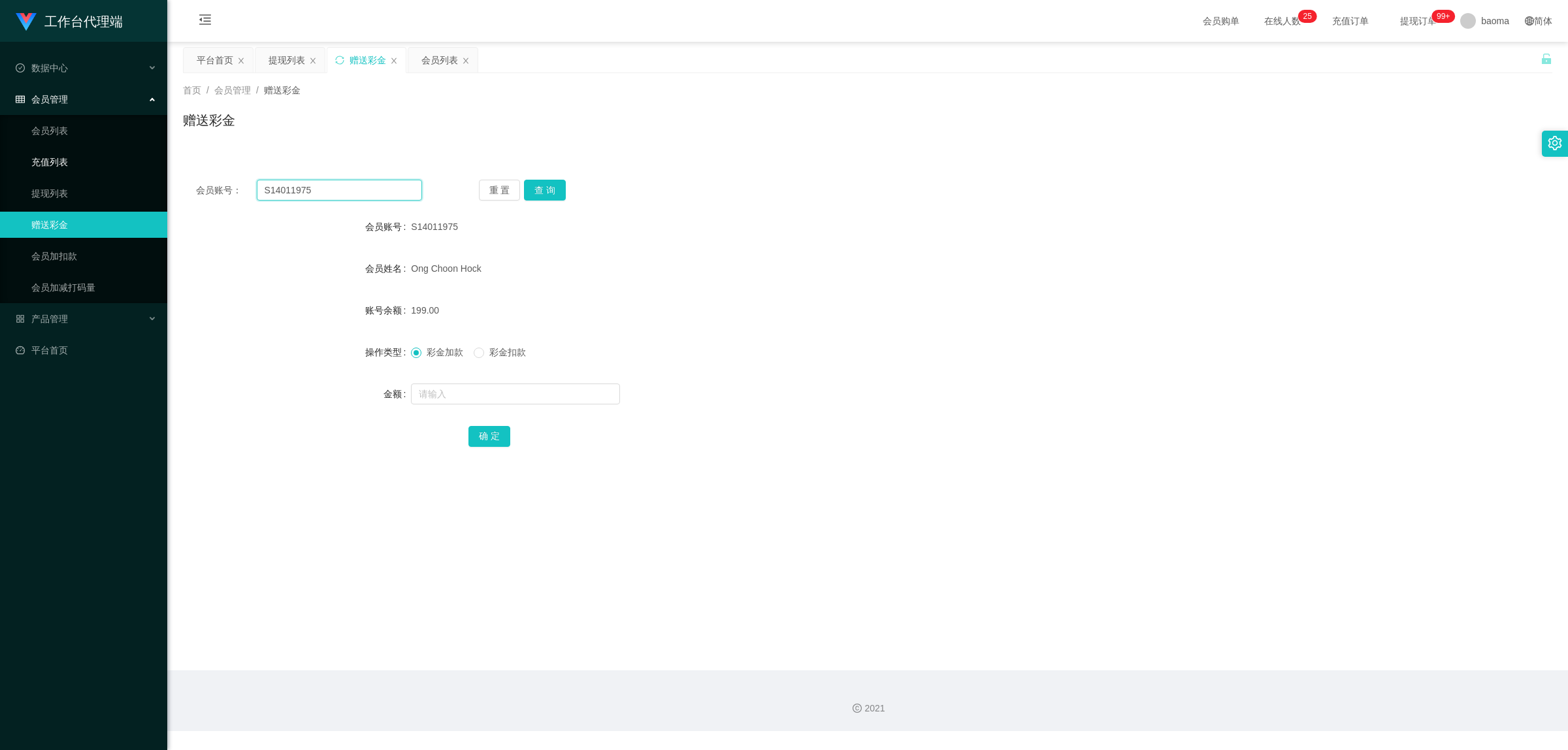
drag, startPoint x: 328, startPoint y: 186, endPoint x: 126, endPoint y: 167, distance: 202.9
click at [134, 168] on section "工作台代理端 数据中心 会员管理 会员列表 充值列表 提现列表 赠送彩金 会员加扣款 会员加减打码量 产品管理 平台首页 保存配置 重置配置 整体风格设置 主…" at bounding box center [784, 366] width 1568 height 731
paste input "8431810"
type input "8431810"
click at [556, 188] on button "查 询" at bounding box center [545, 190] width 41 height 21
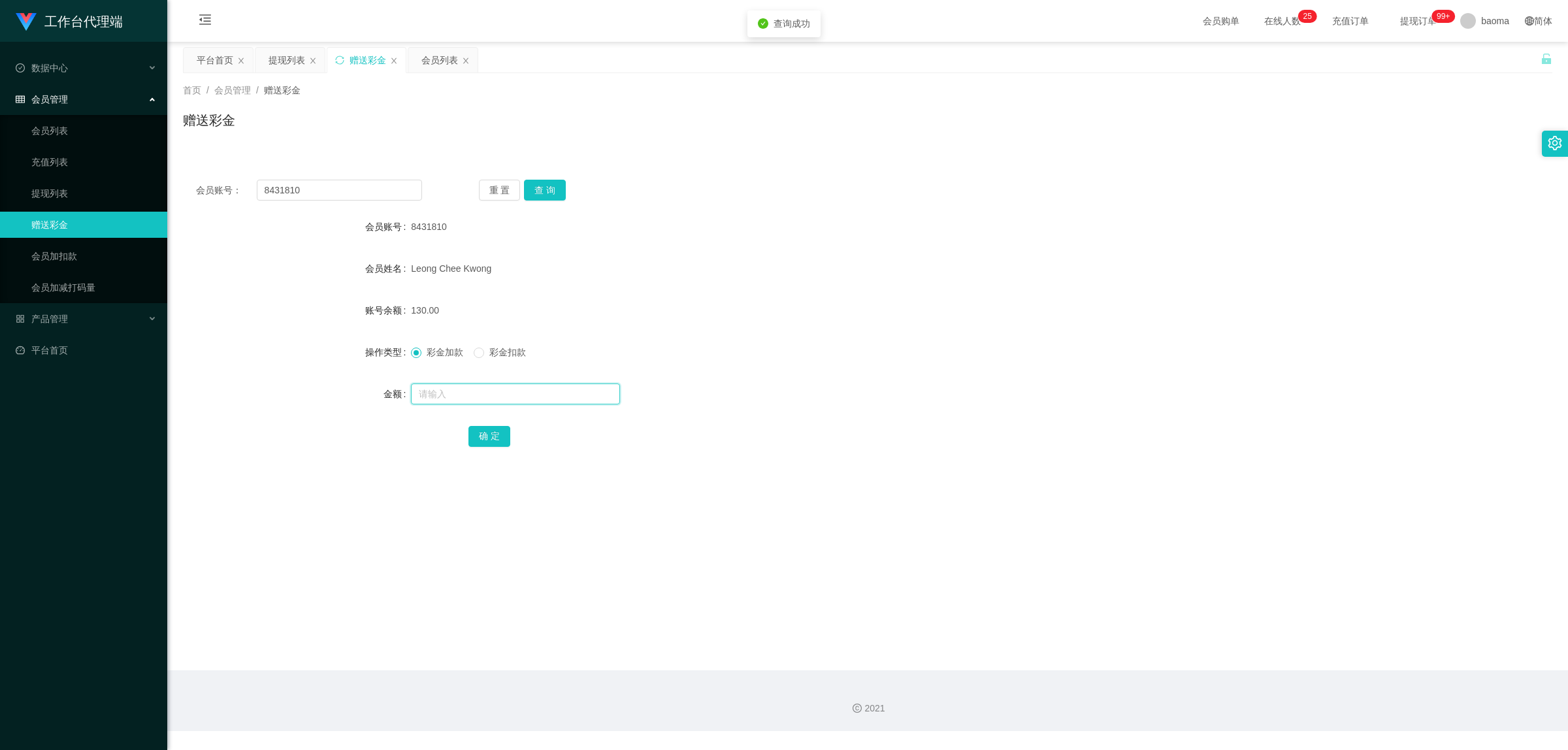
click at [463, 396] on input "text" at bounding box center [515, 393] width 209 height 21
type input "40"
click at [485, 436] on button "确 定" at bounding box center [489, 436] width 41 height 21
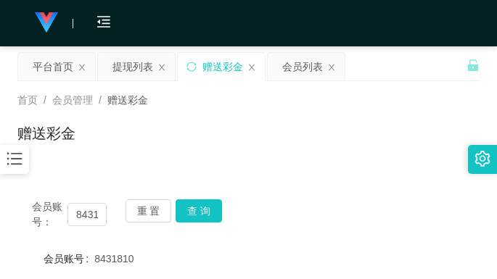
drag, startPoint x: 375, startPoint y: 128, endPoint x: 400, endPoint y: 66, distance: 66.4
click at [375, 123] on div "赠送彩金" at bounding box center [248, 139] width 462 height 33
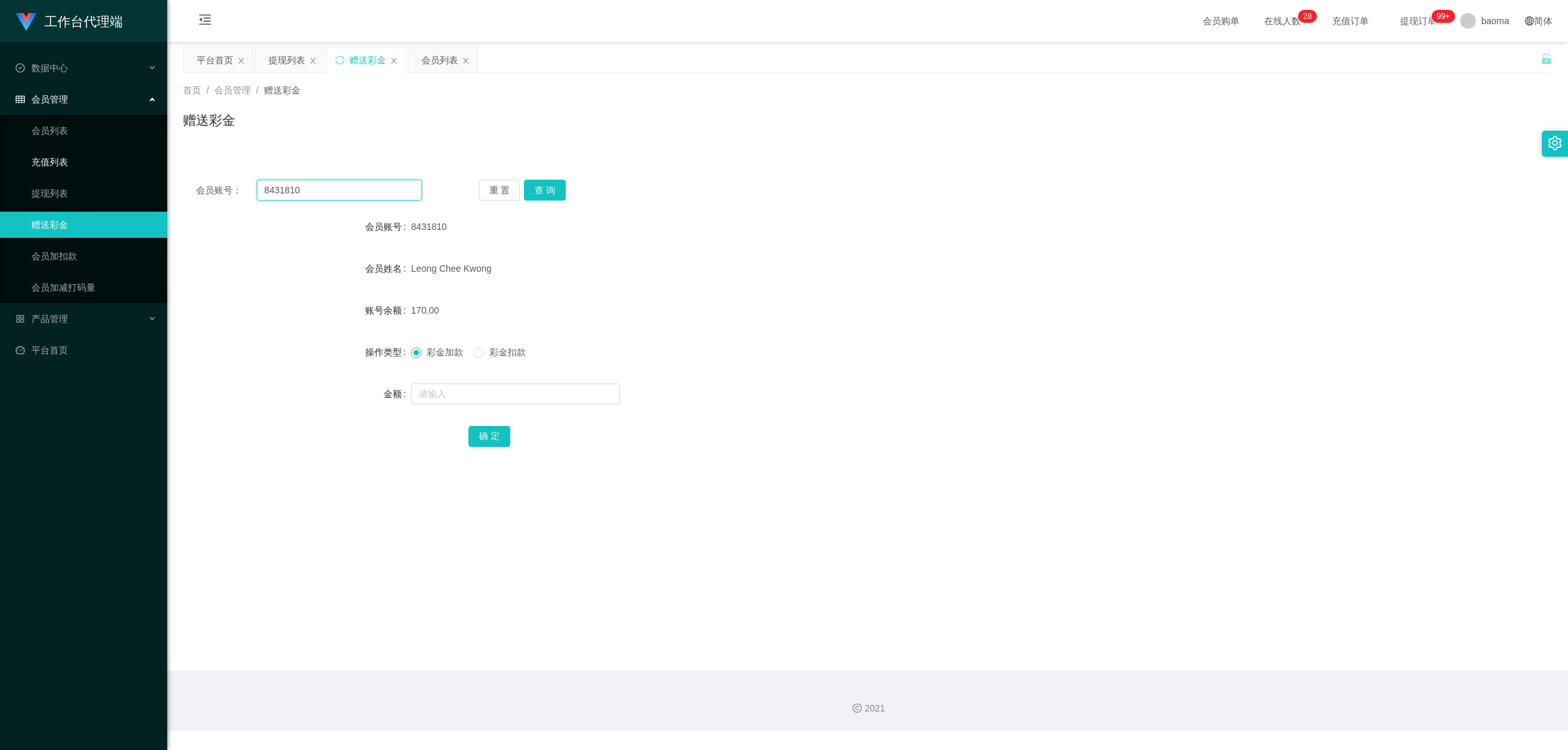
drag, startPoint x: 332, startPoint y: 191, endPoint x: 141, endPoint y: 158, distance: 193.8
click at [174, 163] on main "关闭左侧 关闭右侧 关闭其它 刷新页面 平台首页 提现列表 赠送彩金 会员列表 首页 / 会员管理 / 赠送彩金 / 赠送彩金 会员账号： 8431810 重…" at bounding box center [868, 356] width 1401 height 628
paste input "echu1878"
type input "echu1878"
click at [548, 185] on button "查 询" at bounding box center [545, 190] width 41 height 21
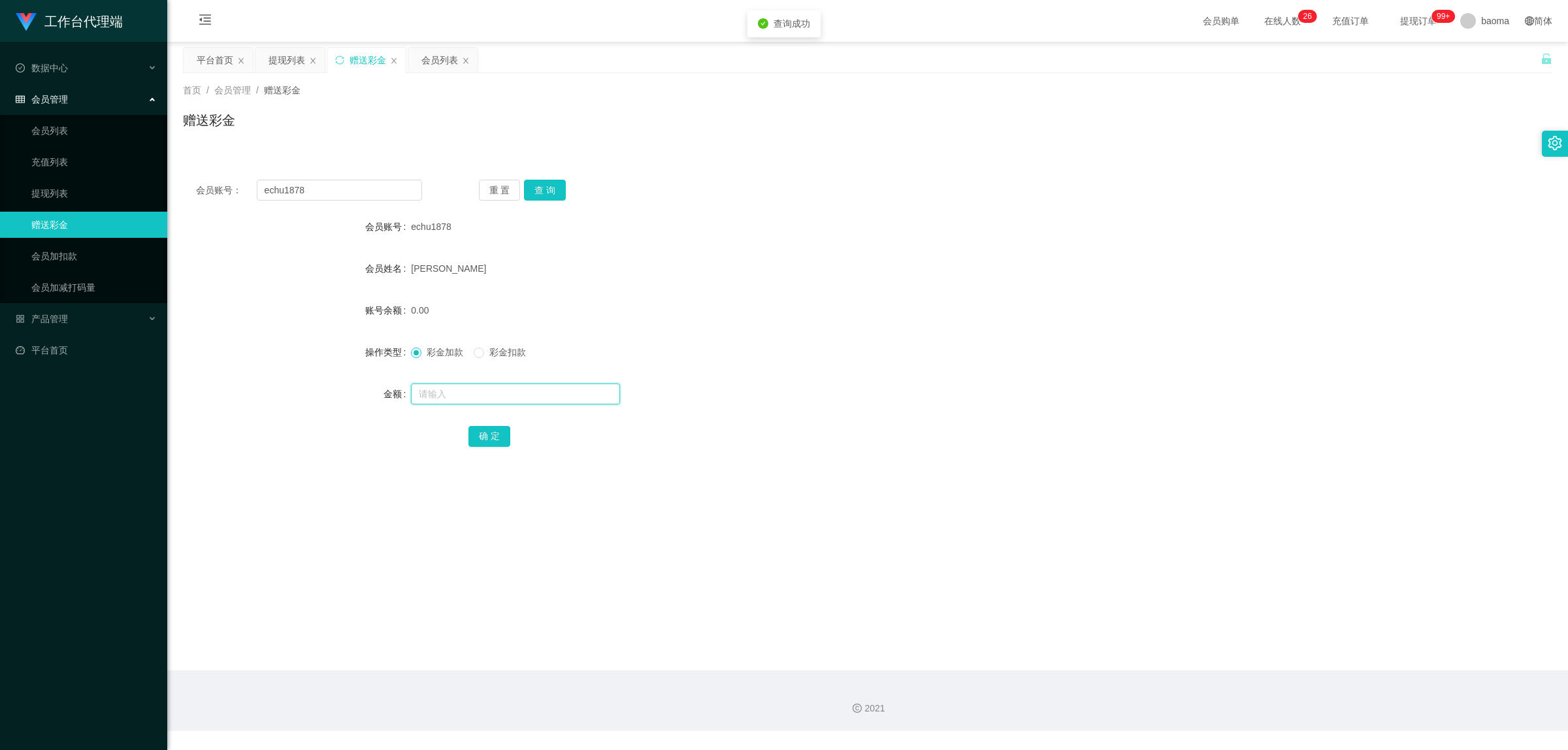
click at [451, 393] on input "text" at bounding box center [515, 393] width 209 height 21
type input "204"
click at [480, 435] on button "确 定" at bounding box center [489, 436] width 41 height 21
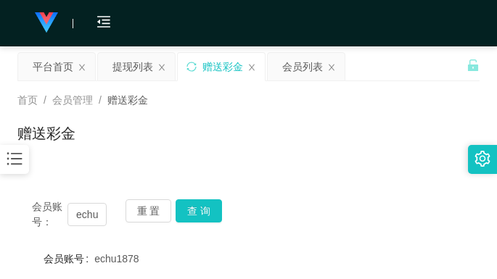
click at [292, 140] on div "赠送彩金" at bounding box center [248, 139] width 462 height 33
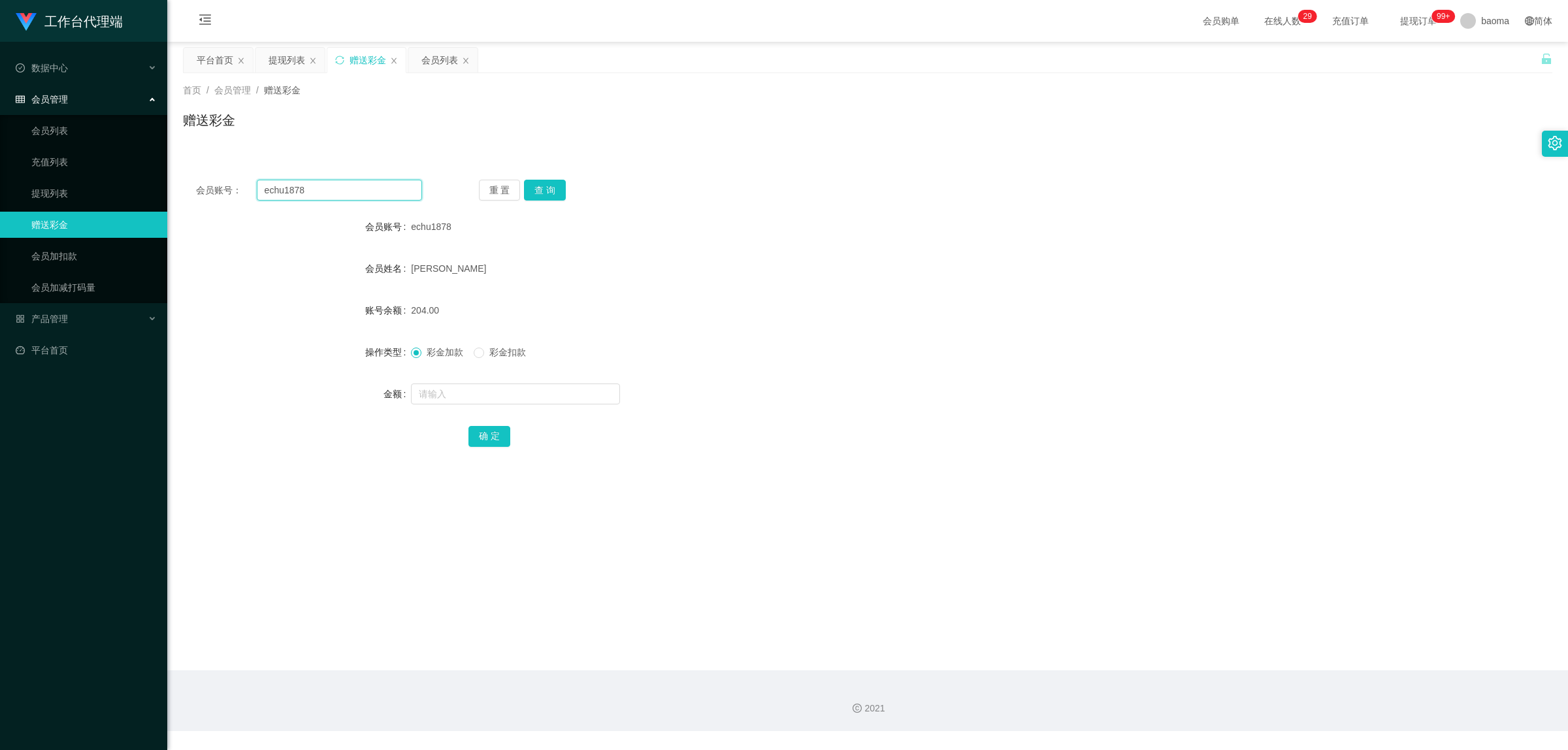
drag, startPoint x: 332, startPoint y: 188, endPoint x: 190, endPoint y: 167, distance: 143.5
click at [185, 162] on div "会员账号： echu1878 重 置 查 询 会员账号 echu1878 会员姓名 Eric Chu 账号余额 204.00 操作类型 彩金加款 彩金扣款 金…" at bounding box center [867, 314] width 1370 height 327
drag, startPoint x: 549, startPoint y: 185, endPoint x: 542, endPoint y: 186, distance: 7.1
click at [547, 186] on button "查 询" at bounding box center [545, 190] width 41 height 21
click at [458, 387] on input "text" at bounding box center [515, 393] width 209 height 21
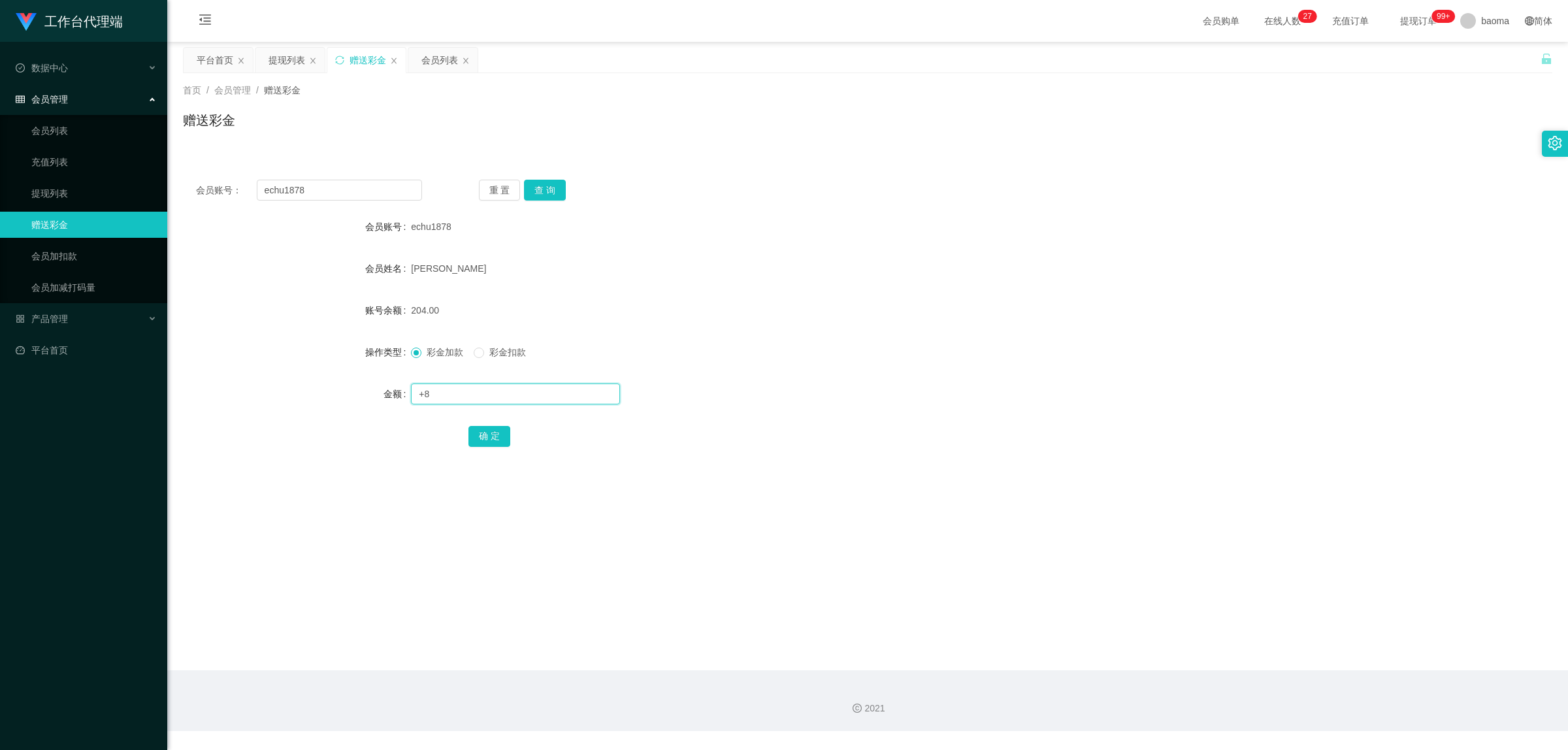
type input "+"
type input "8"
drag, startPoint x: 484, startPoint y: 438, endPoint x: 491, endPoint y: 429, distance: 11.4
click at [485, 438] on button "确 定" at bounding box center [489, 436] width 41 height 21
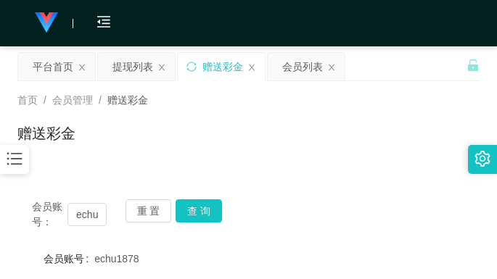
click at [390, 147] on div "赠送彩金" at bounding box center [248, 139] width 462 height 33
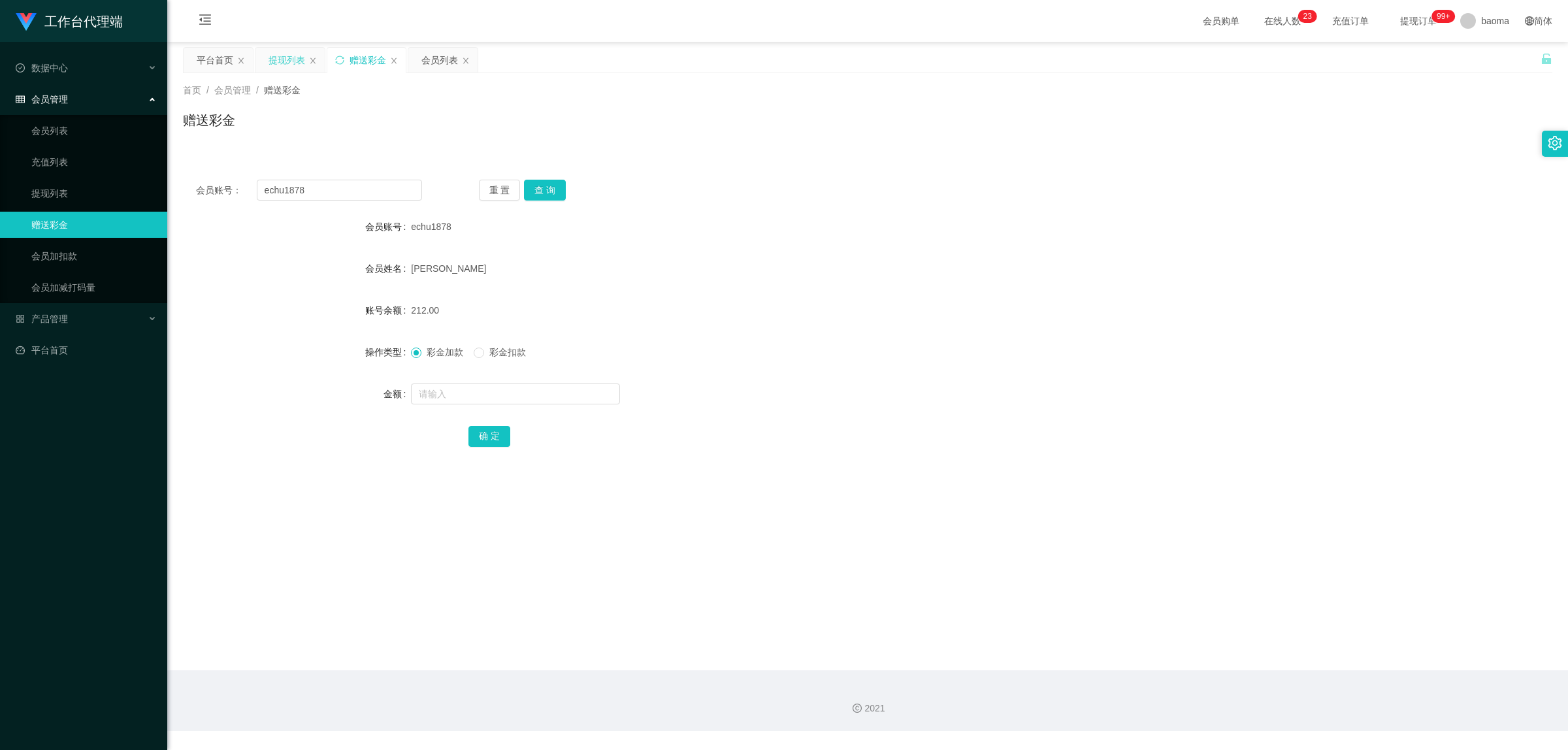
click at [293, 57] on div "提现列表" at bounding box center [286, 60] width 37 height 25
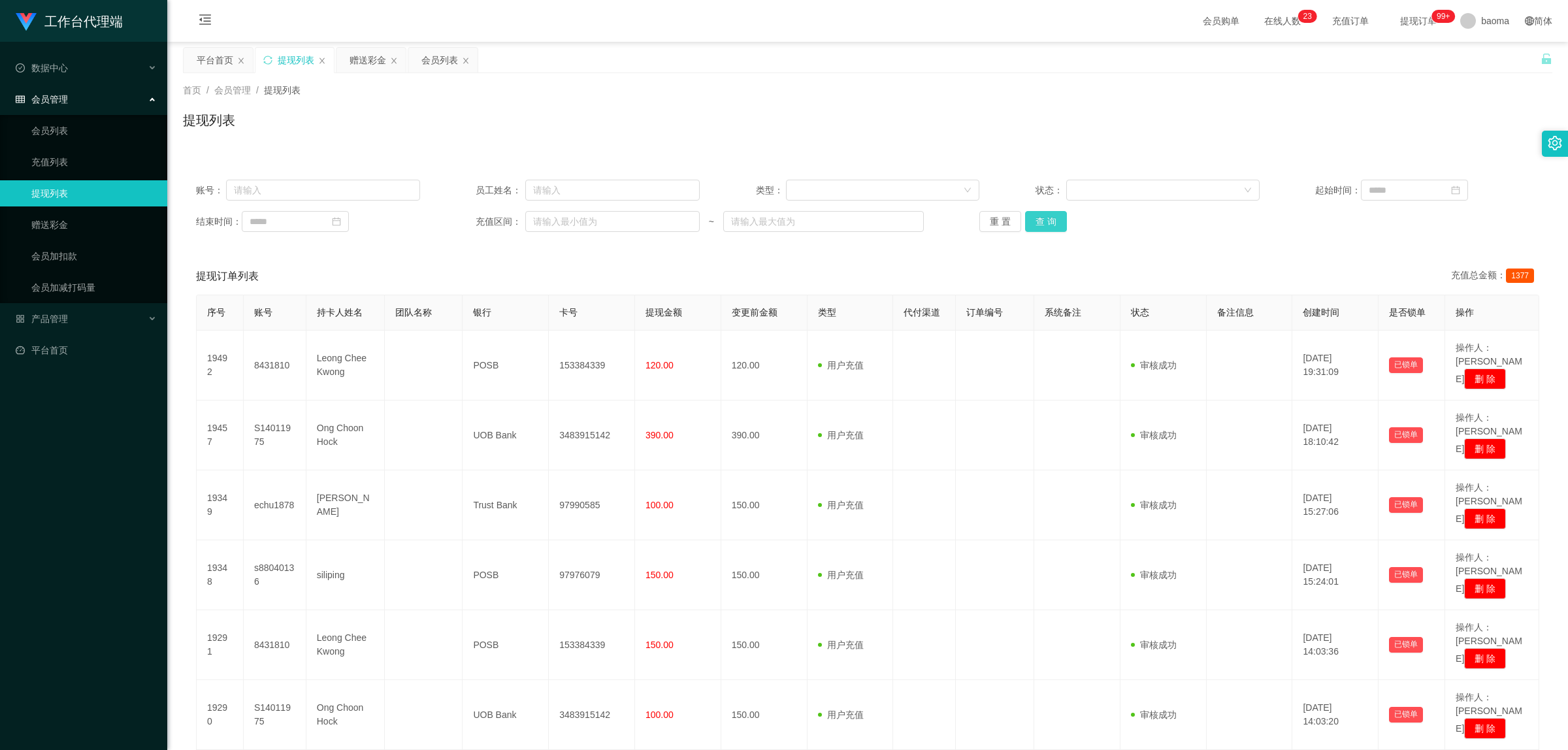
click at [1042, 225] on button "查 询" at bounding box center [1046, 221] width 41 height 21
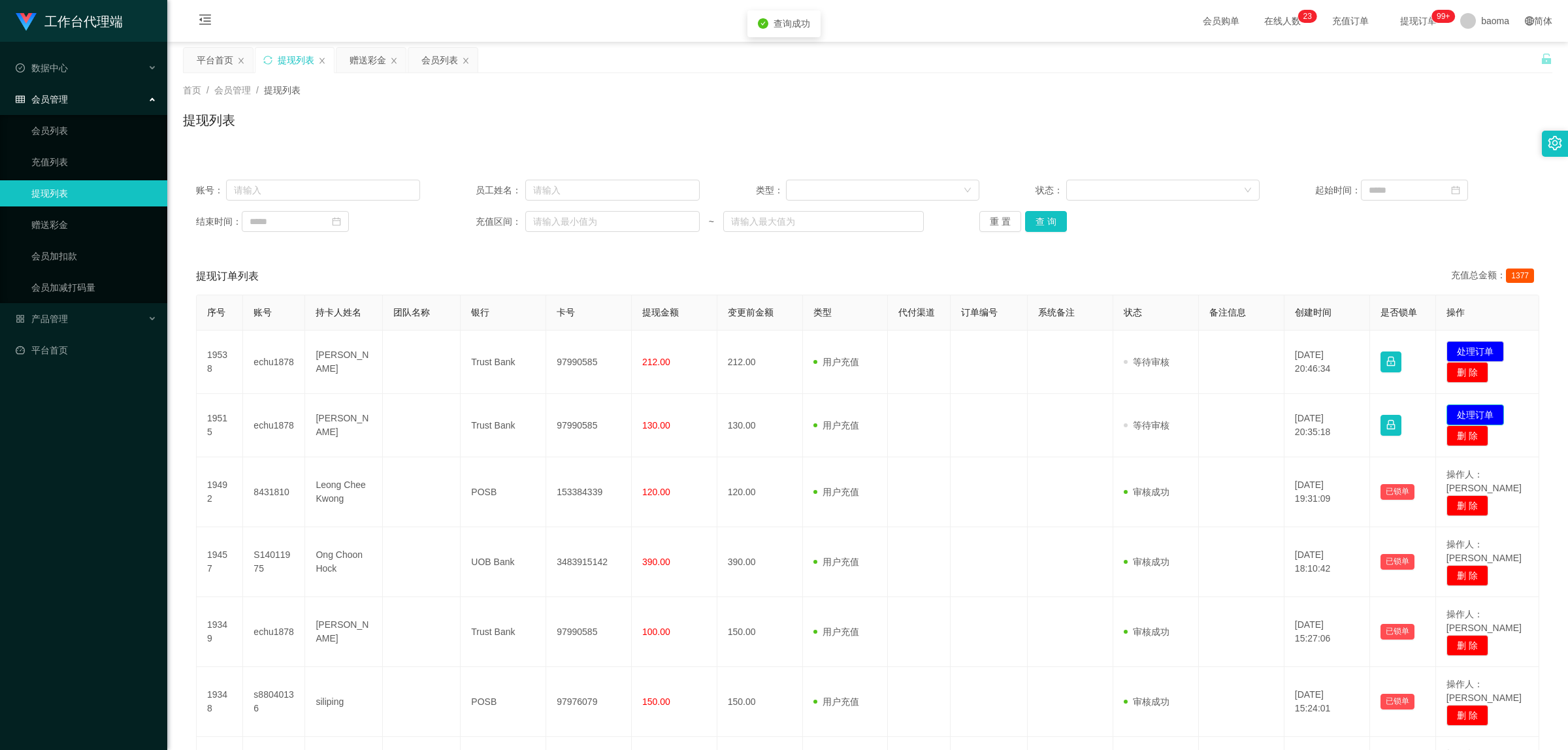
click at [1482, 411] on button "处理订单" at bounding box center [1475, 414] width 58 height 21
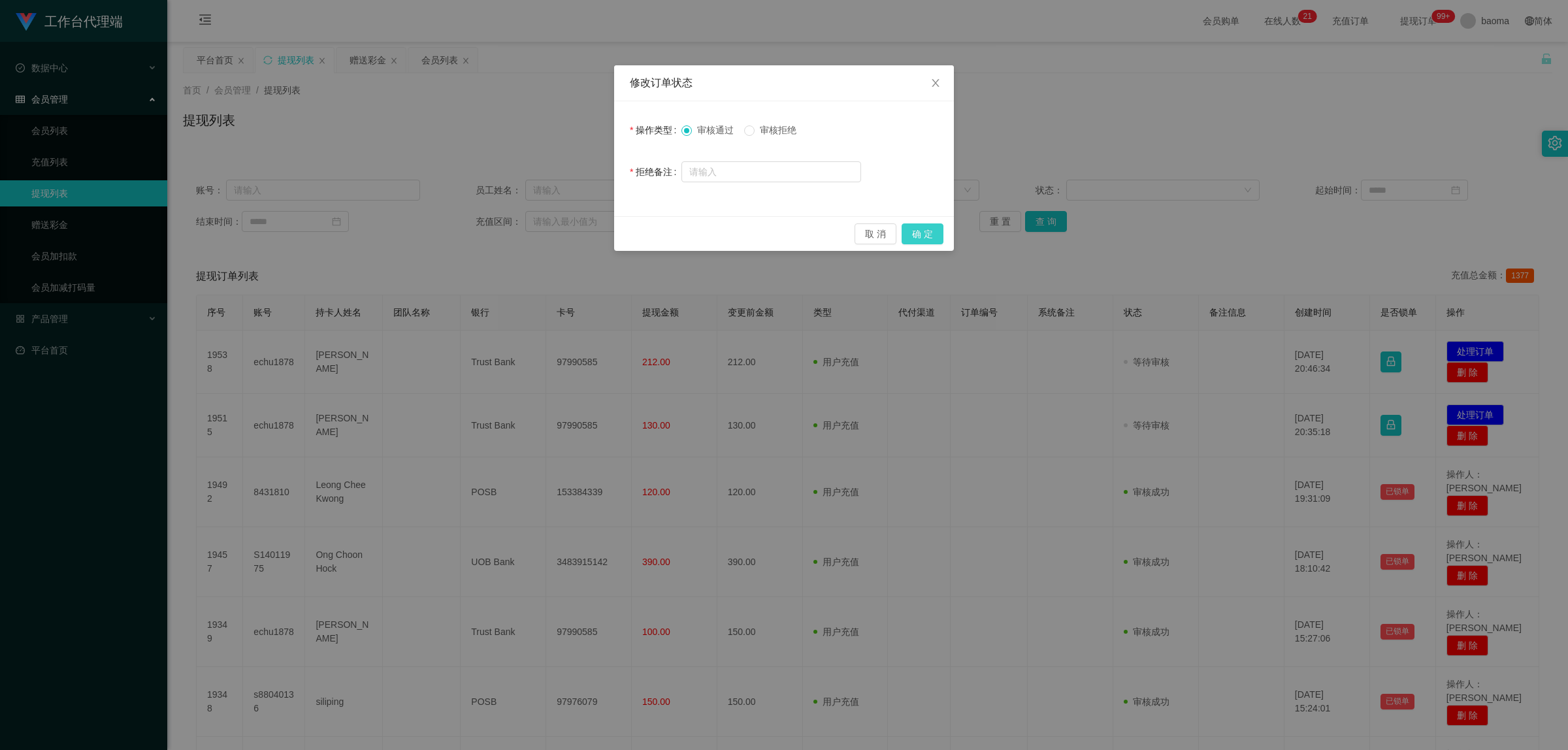
drag, startPoint x: 929, startPoint y: 239, endPoint x: 919, endPoint y: 233, distance: 11.7
click at [929, 237] on button "确 定" at bounding box center [922, 233] width 41 height 21
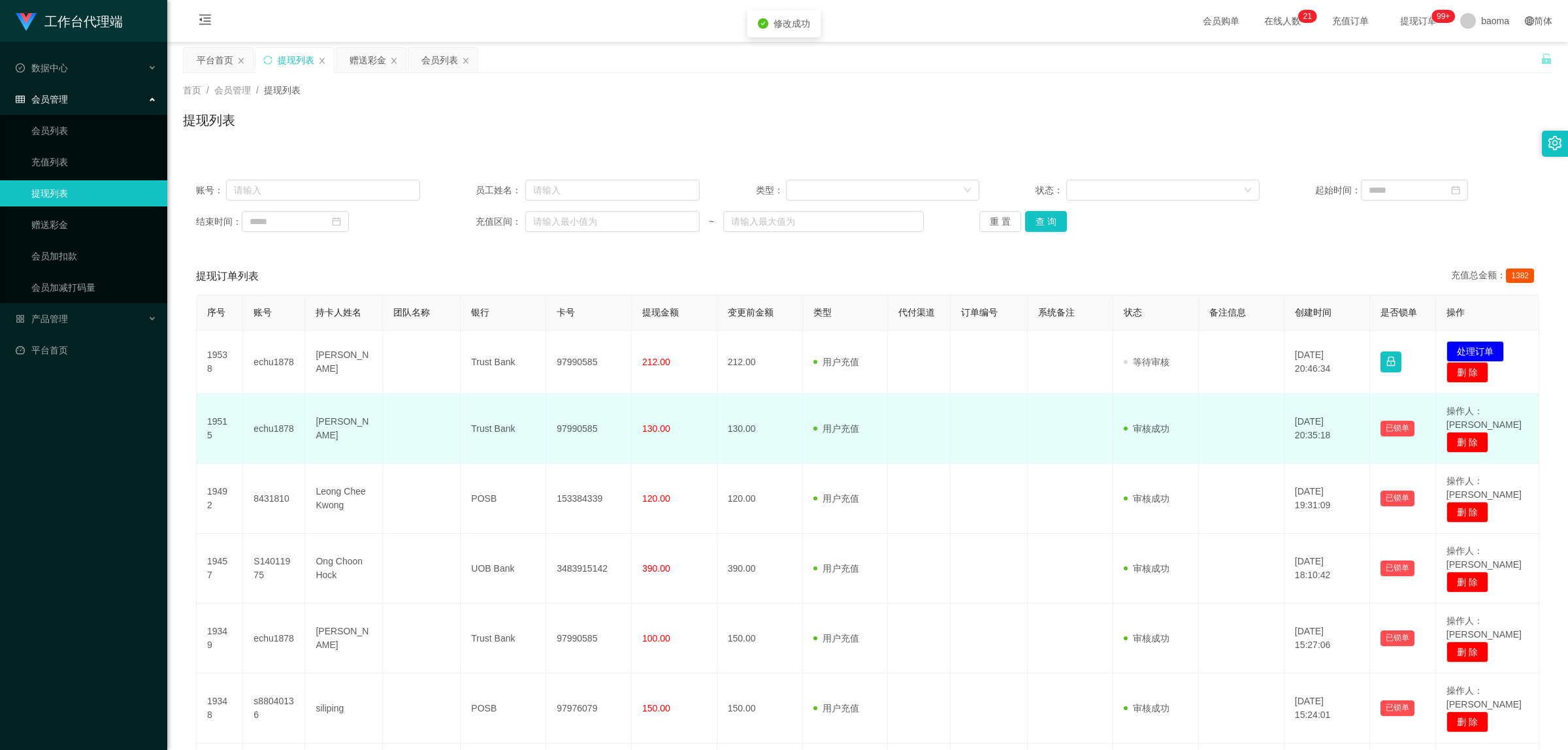
click at [568, 421] on td "97990585" at bounding box center [589, 429] width 86 height 70
click at [568, 420] on td "97990585" at bounding box center [589, 429] width 86 height 70
copy td "97990585"
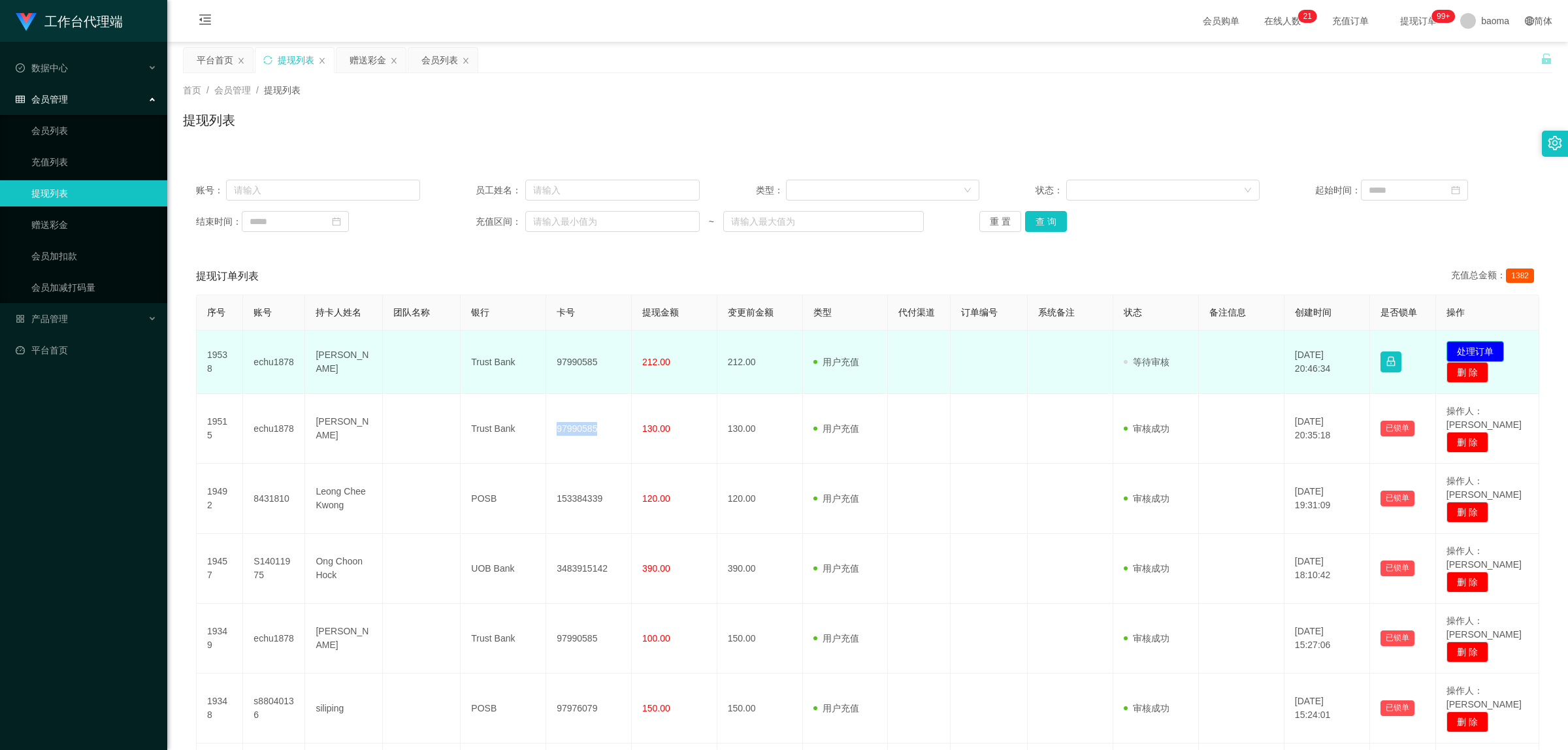
click at [1468, 344] on button "处理订单" at bounding box center [1475, 351] width 58 height 21
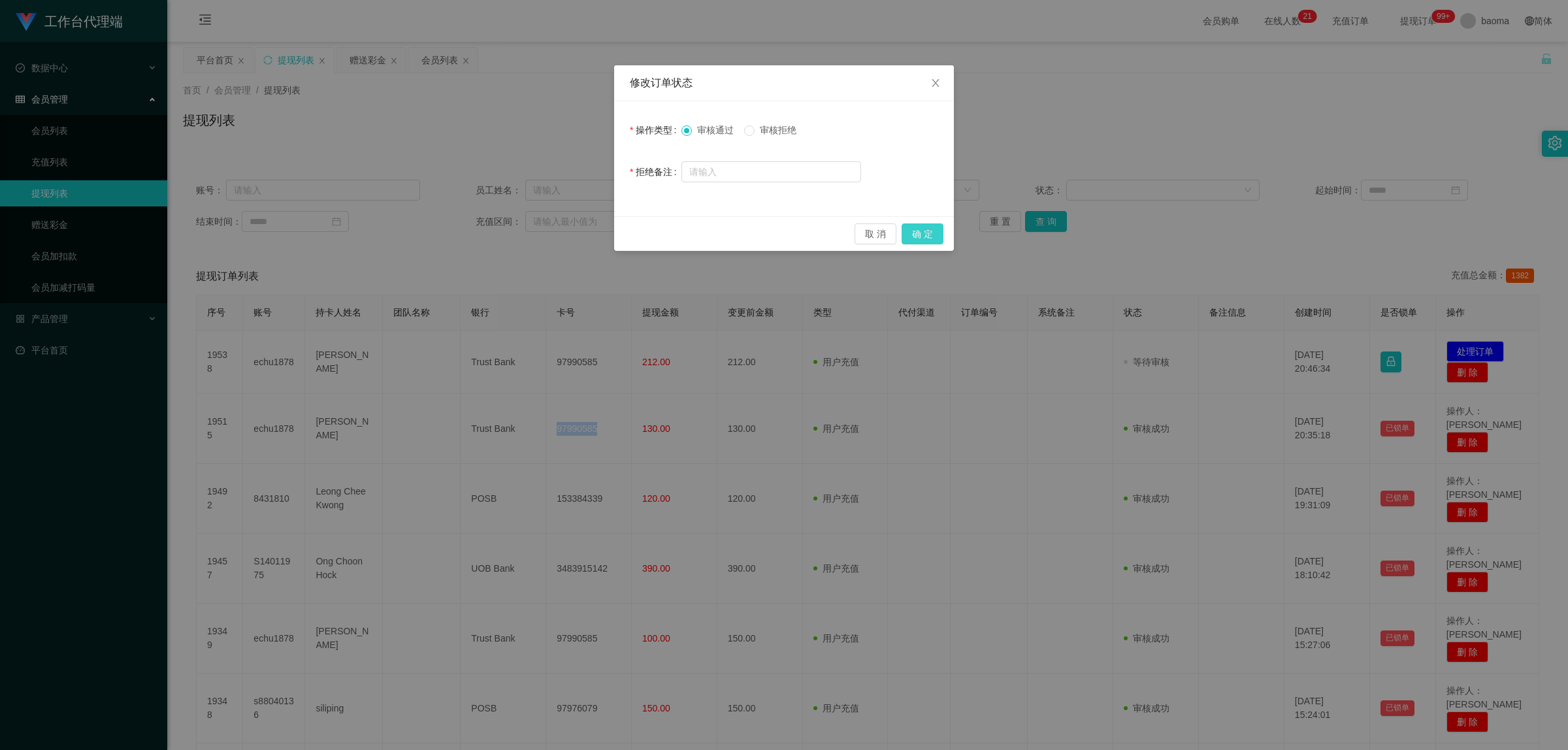
click at [925, 233] on button "确 定" at bounding box center [922, 233] width 41 height 21
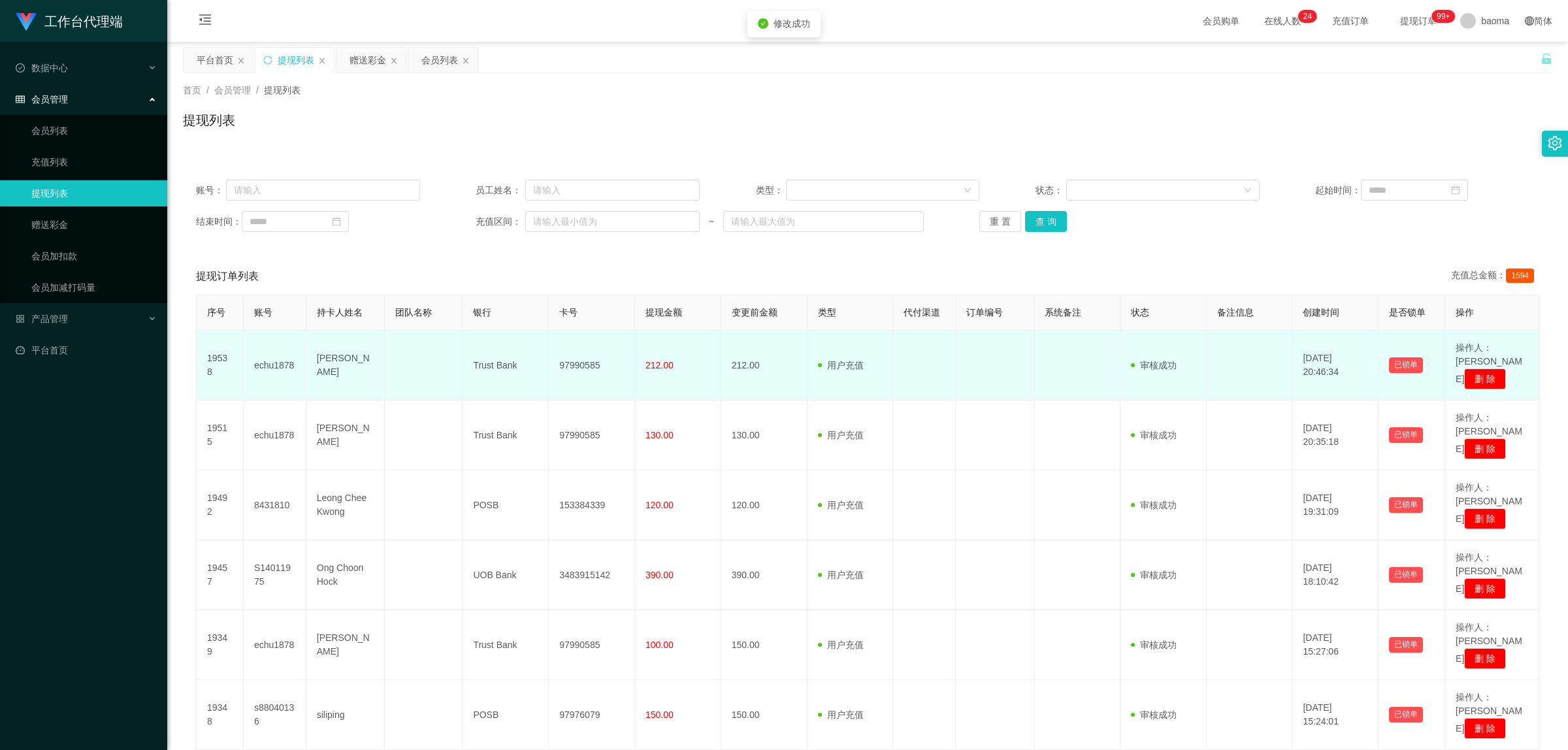
click at [572, 360] on td "97990585" at bounding box center [592, 366] width 86 height 70
copy td "97990585"
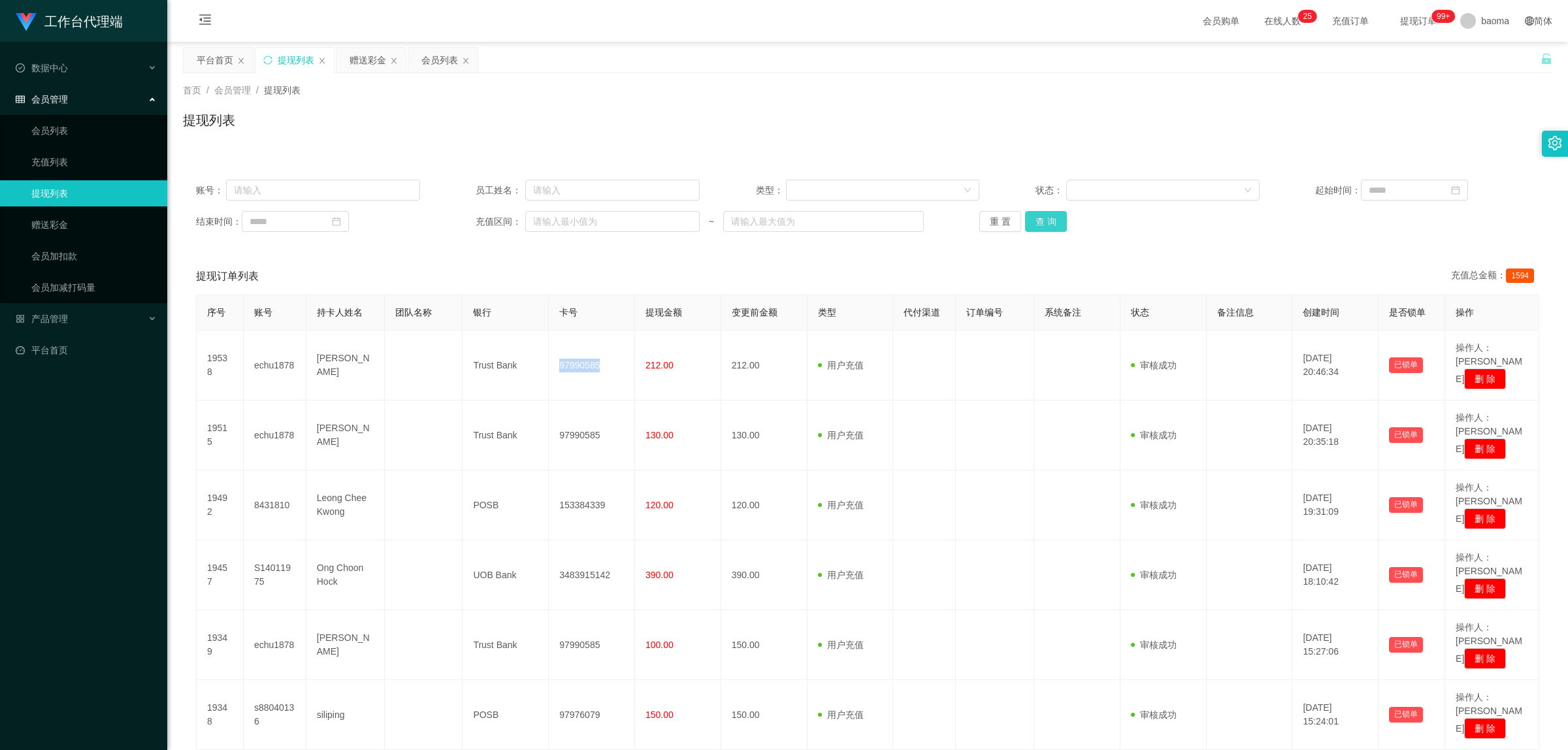
click at [1047, 222] on button "查 询" at bounding box center [1046, 221] width 41 height 21
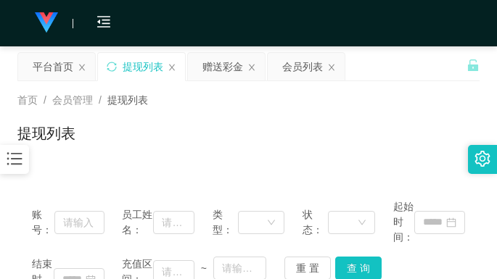
click at [390, 102] on div "首页 / 会员管理 / 提现列表 /" at bounding box center [248, 100] width 462 height 15
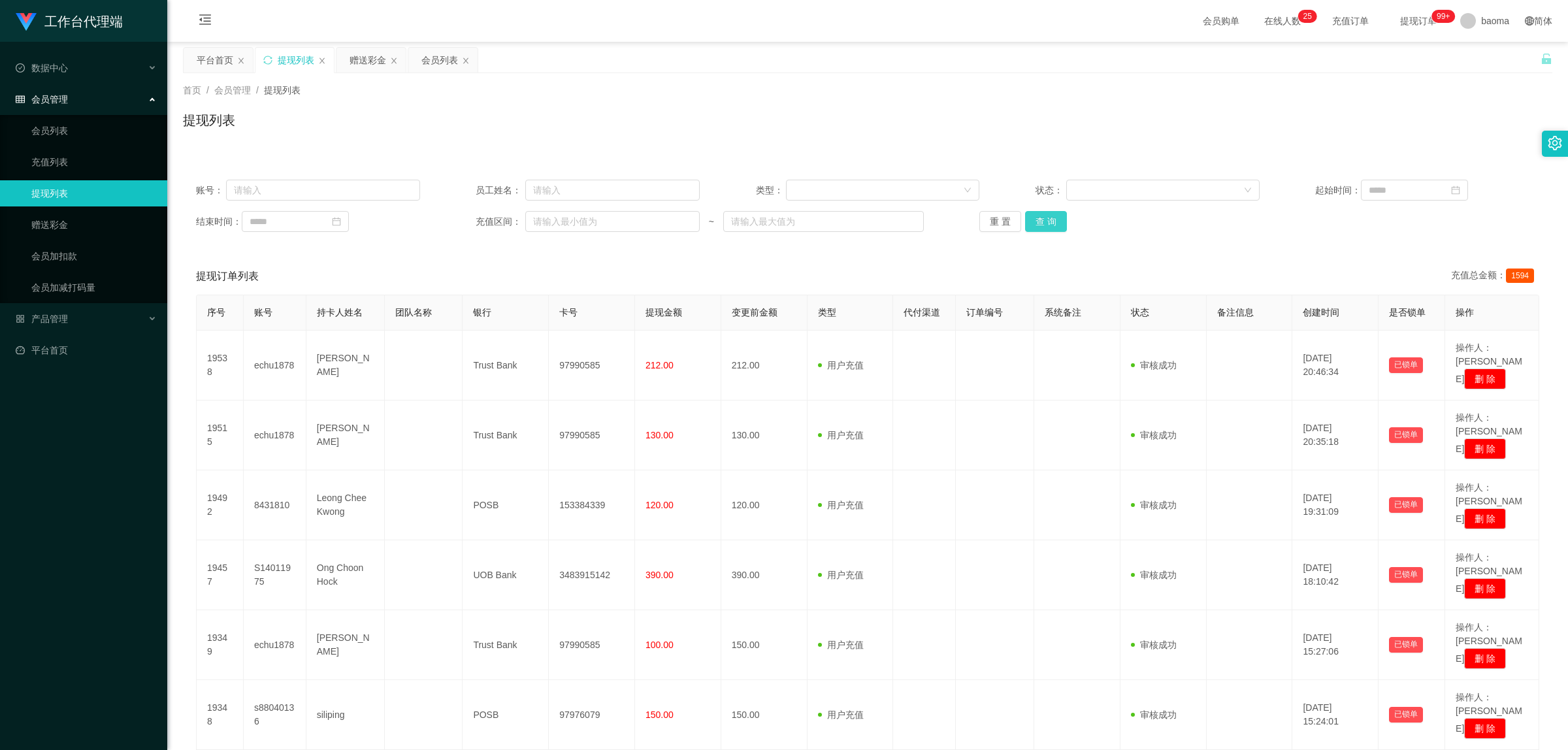
click at [1034, 220] on button "查 询" at bounding box center [1046, 221] width 41 height 21
click at [314, 183] on input "text" at bounding box center [322, 190] width 194 height 21
click at [422, 60] on div "赠送彩金" at bounding box center [440, 60] width 37 height 25
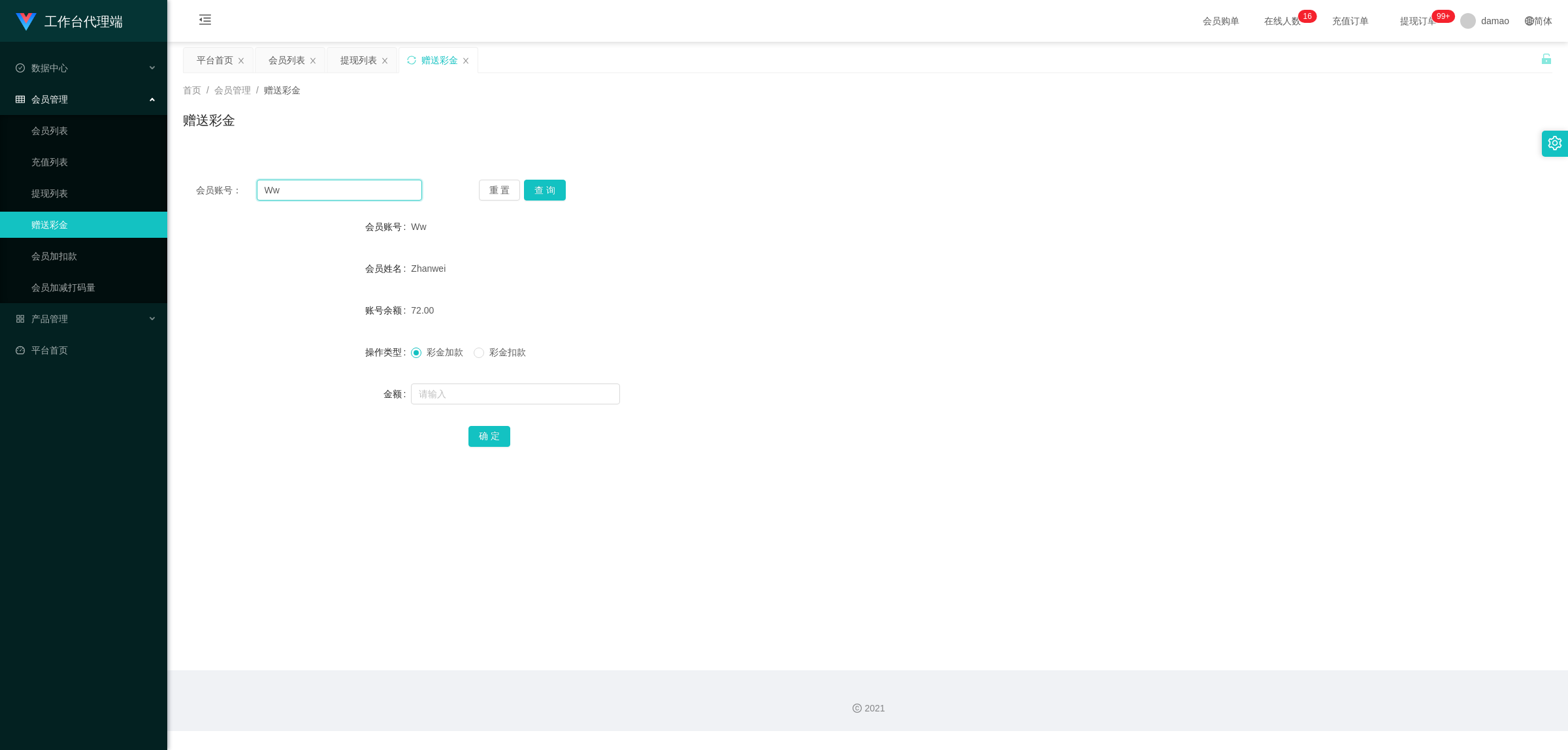
click at [334, 188] on input "Ww" at bounding box center [340, 190] width 166 height 21
drag, startPoint x: 334, startPoint y: 188, endPoint x: 275, endPoint y: 180, distance: 59.5
click at [275, 180] on input "Ww" at bounding box center [340, 190] width 166 height 21
paste input "KOKY9393"
type input "KOKY9393"
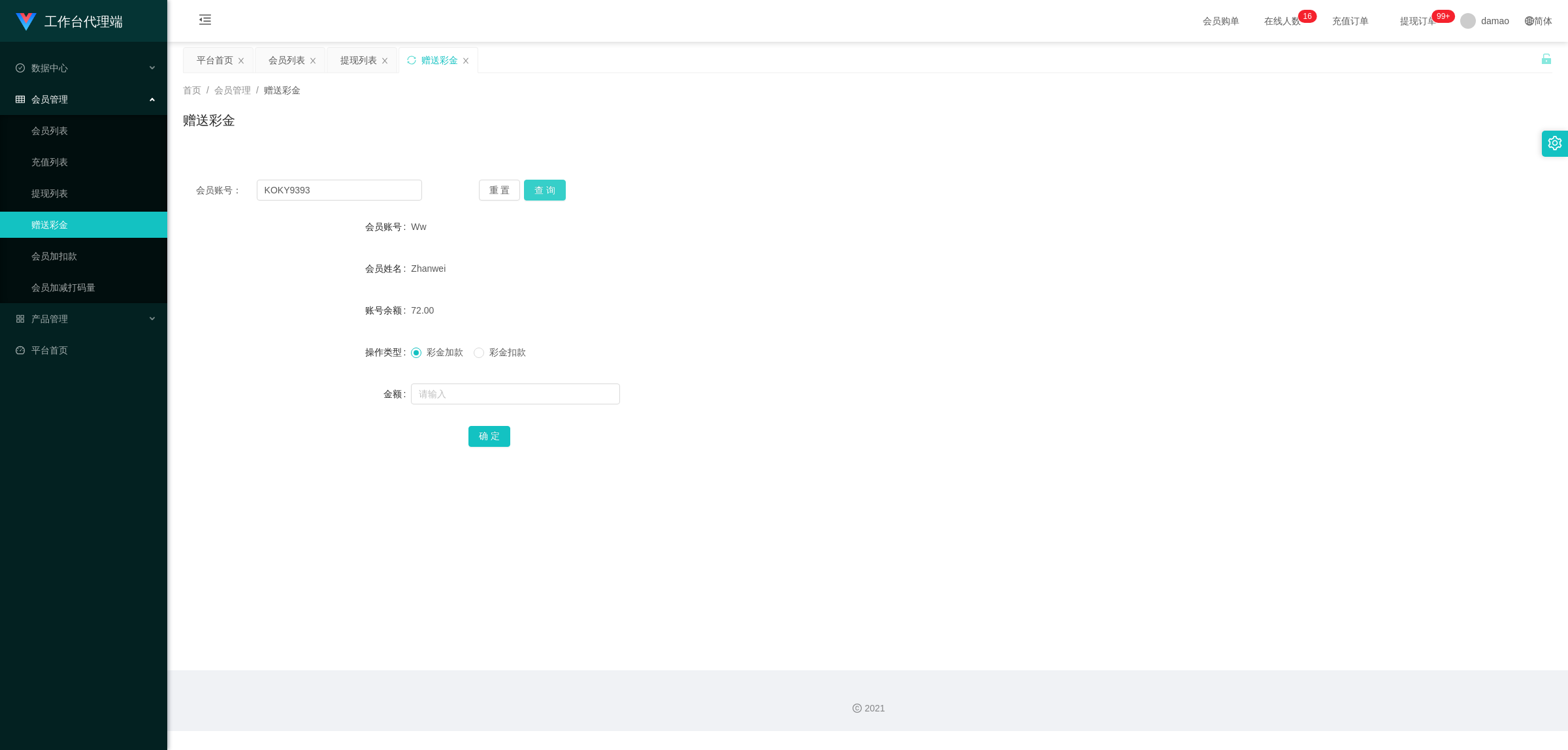
drag, startPoint x: 543, startPoint y: 191, endPoint x: 521, endPoint y: 203, distance: 25.1
click at [543, 191] on button "查 询" at bounding box center [545, 190] width 41 height 21
click at [458, 403] on div at bounding box center [810, 393] width 799 height 26
click at [460, 397] on input "text" at bounding box center [515, 393] width 209 height 21
type input "80"
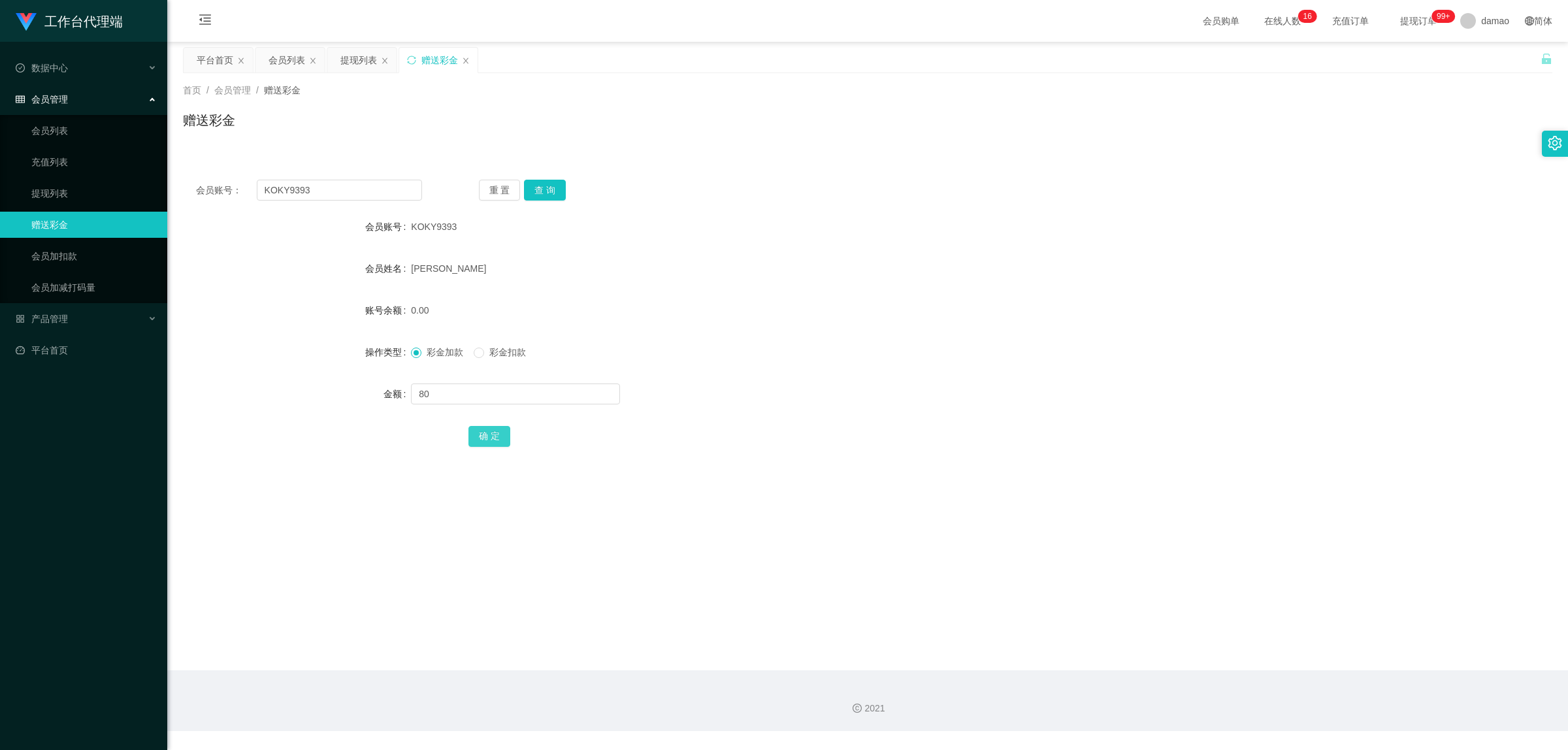
click at [500, 438] on button "确 定" at bounding box center [489, 436] width 41 height 21
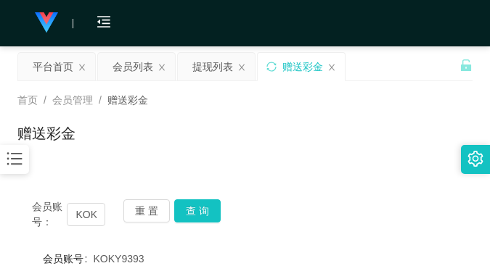
click at [347, 131] on div "赠送彩金" at bounding box center [244, 139] width 455 height 33
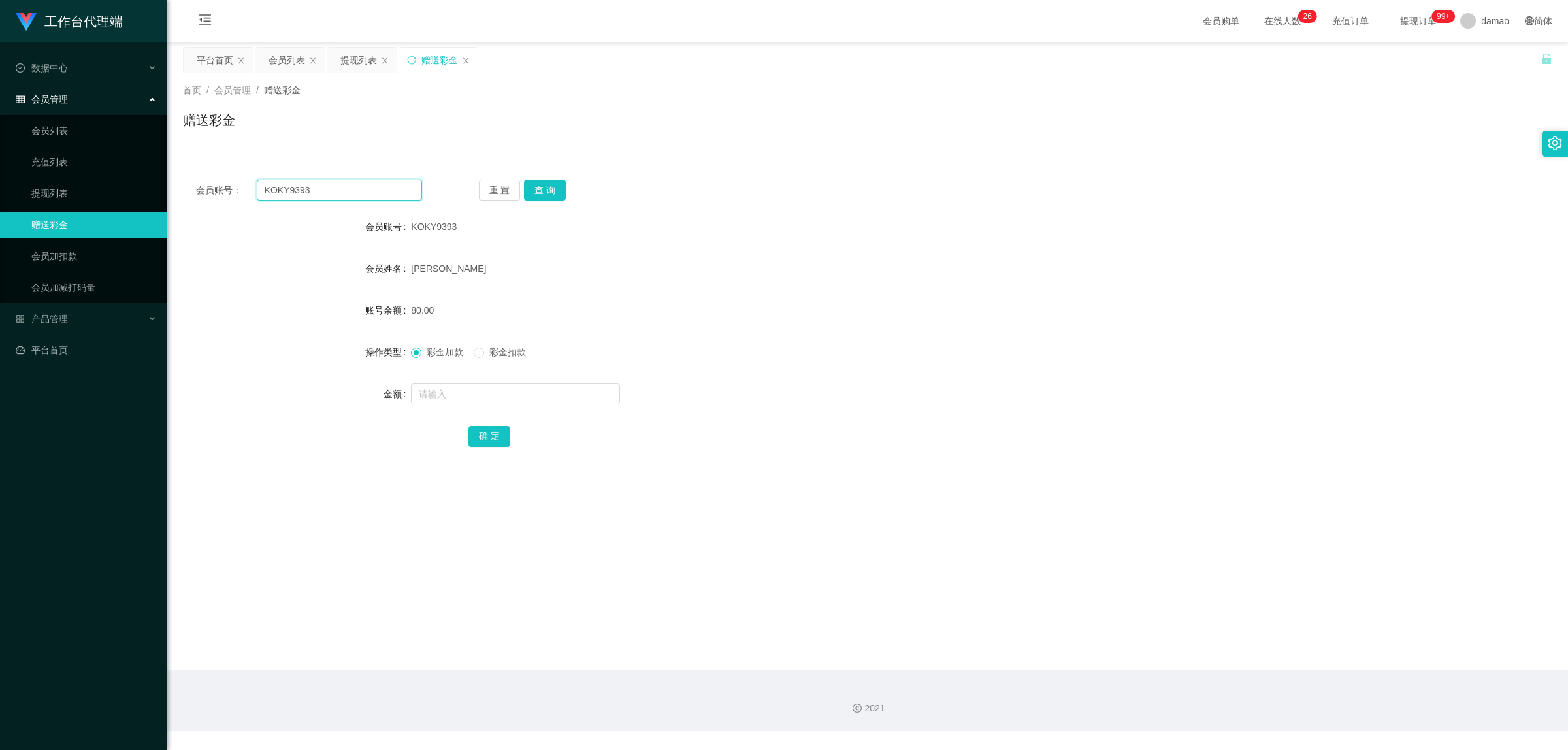
drag, startPoint x: 292, startPoint y: 185, endPoint x: 211, endPoint y: 165, distance: 83.4
click at [213, 167] on div "会员账号： KOKY9393 重 置 查 询 会员账号 KOKY9393 会员姓名 [PERSON_NAME] YEW 账号余额 80.00 操作类型 彩金加…" at bounding box center [867, 321] width 1370 height 311
paste input "YAYA"
type input "YAYA"
drag, startPoint x: 540, startPoint y: 187, endPoint x: 525, endPoint y: 187, distance: 15.0
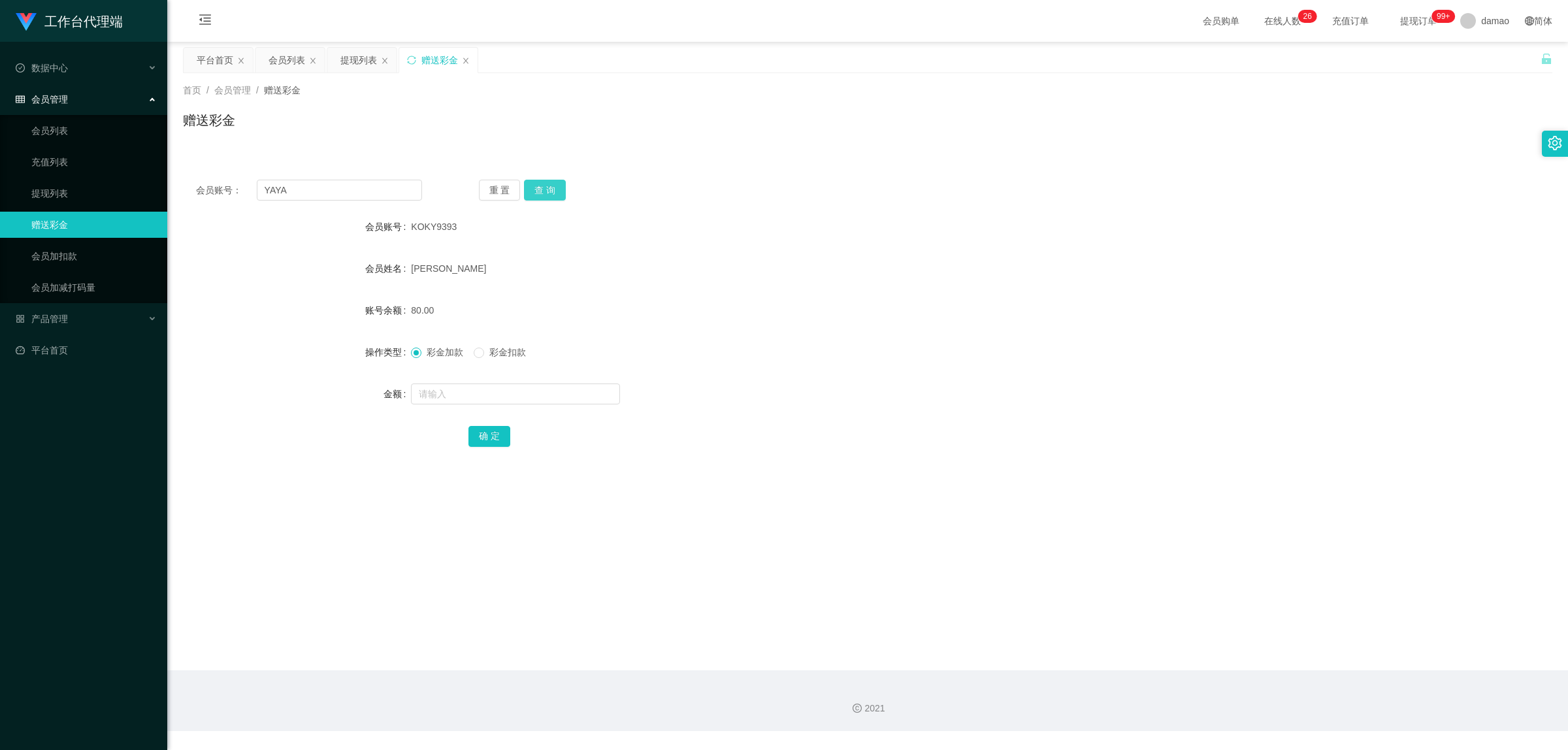
click at [540, 187] on button "查 询" at bounding box center [545, 190] width 41 height 21
click at [466, 390] on input "text" at bounding box center [515, 393] width 209 height 21
type input "104"
click at [485, 426] on button "确 定" at bounding box center [489, 436] width 41 height 21
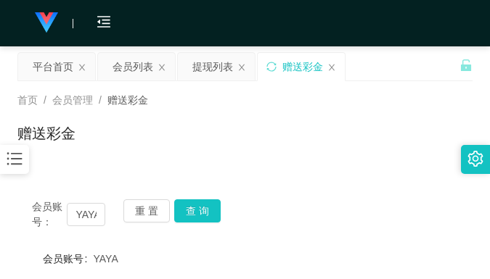
drag, startPoint x: 345, startPoint y: 133, endPoint x: 343, endPoint y: 124, distance: 9.0
click at [345, 133] on div "赠送彩金" at bounding box center [244, 139] width 455 height 33
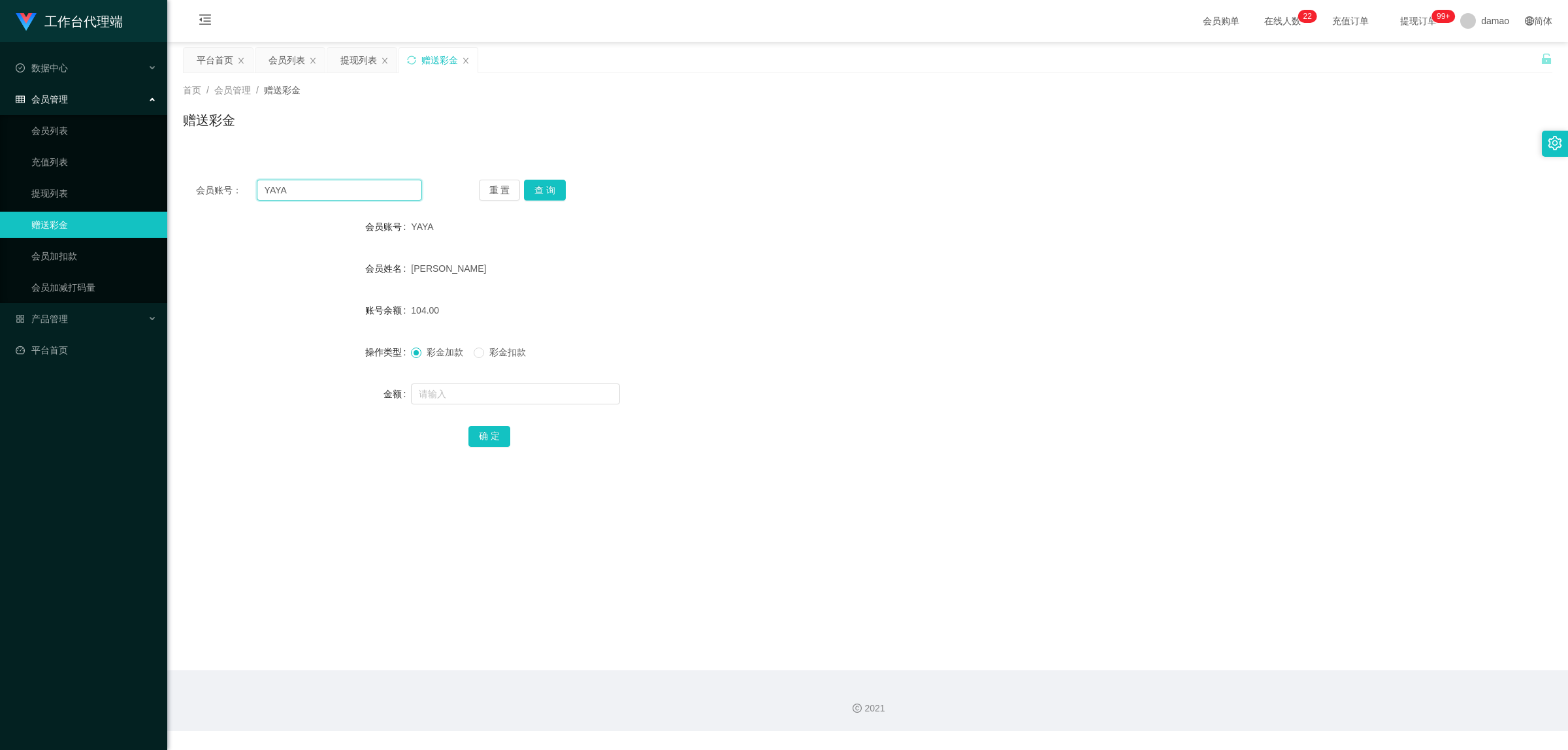
drag, startPoint x: 322, startPoint y: 192, endPoint x: 178, endPoint y: 175, distance: 145.0
click at [185, 181] on div "会员账号： YAYA 重 置 查 询" at bounding box center [867, 190] width 1370 height 21
paste input "Jin0502"
type input "Jin0502"
click at [542, 185] on button "查 询" at bounding box center [545, 190] width 41 height 21
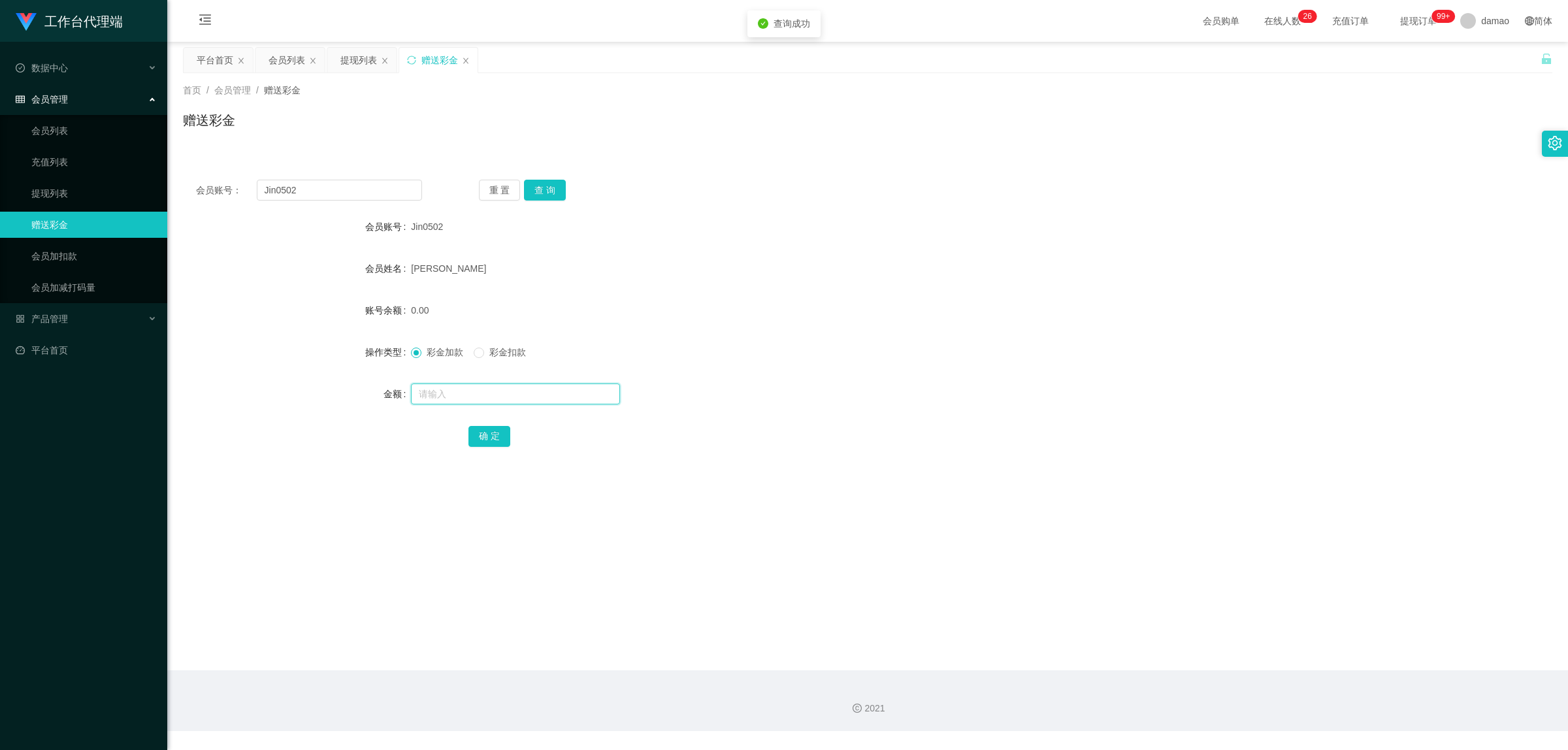
click at [456, 393] on input "text" at bounding box center [515, 393] width 209 height 21
type input "+"
type input "207"
click at [501, 441] on button "确 定" at bounding box center [489, 436] width 41 height 21
click at [344, 60] on div "提现列表" at bounding box center [358, 60] width 37 height 25
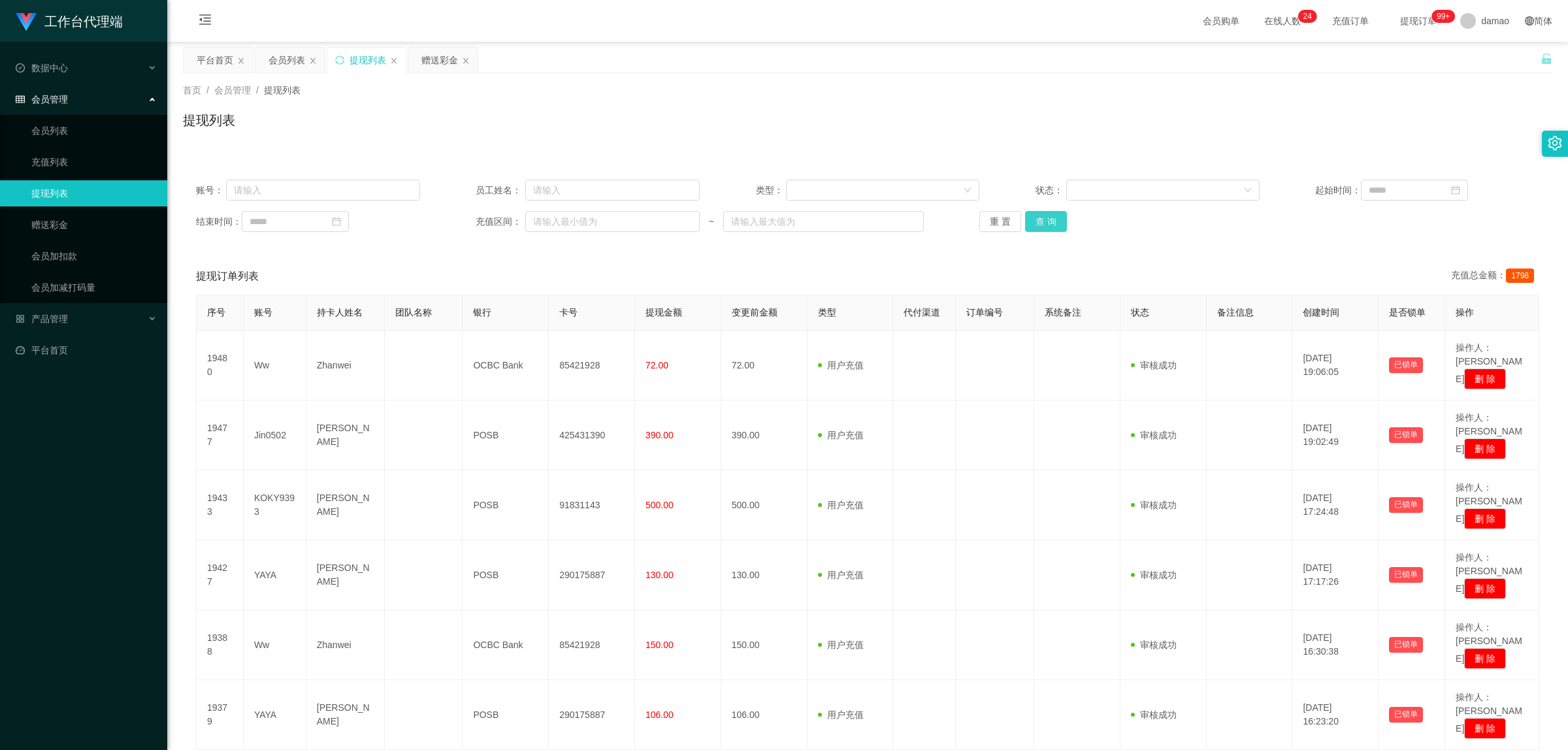
click at [1052, 215] on button "查 询" at bounding box center [1046, 221] width 41 height 21
click at [1047, 222] on button "查 询" at bounding box center [1046, 221] width 41 height 21
click at [1047, 221] on button "查 询" at bounding box center [1046, 221] width 41 height 21
